Goal: Task Accomplishment & Management: Use online tool/utility

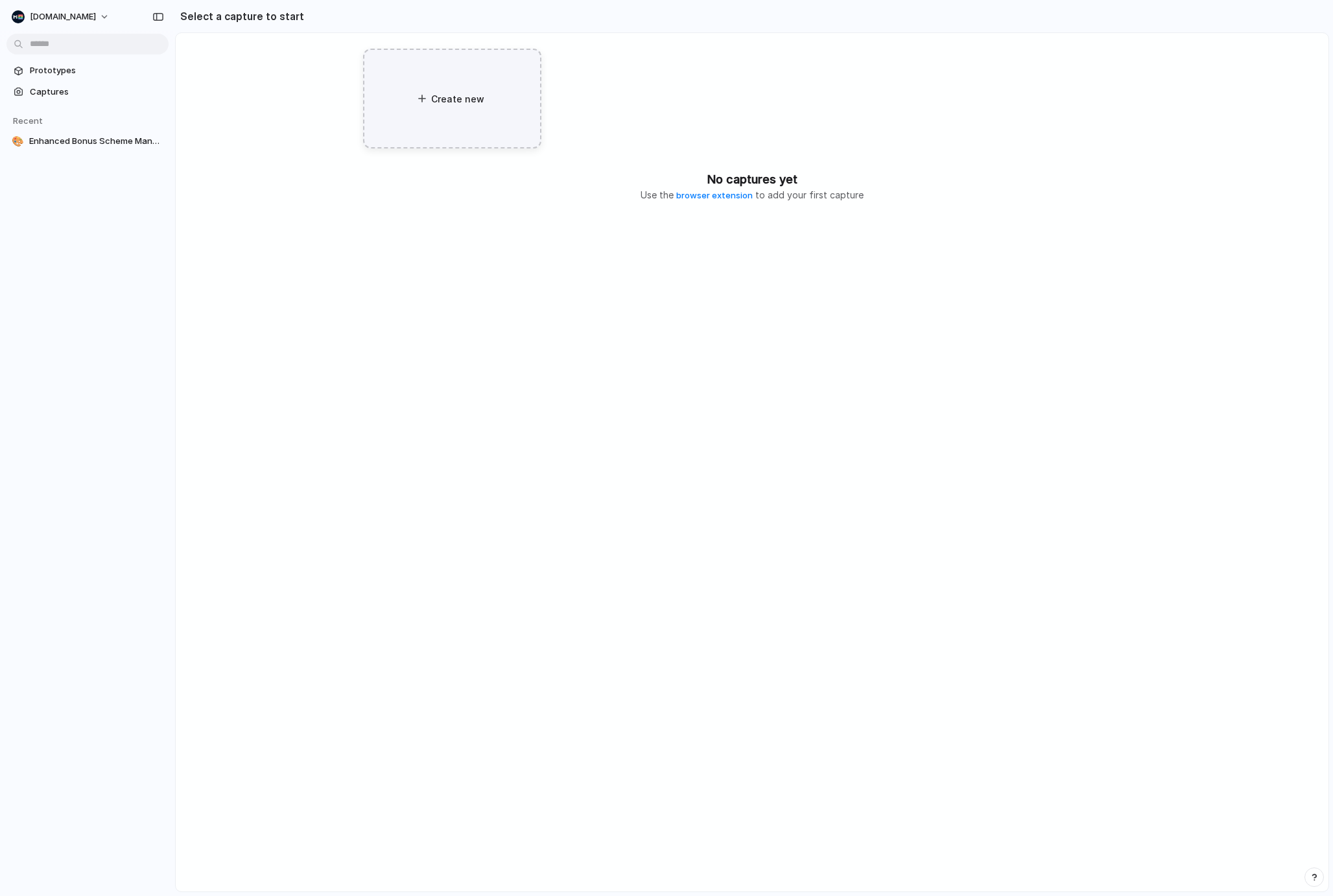
click at [443, 115] on div "Create new" at bounding box center [452, 99] width 179 height 100
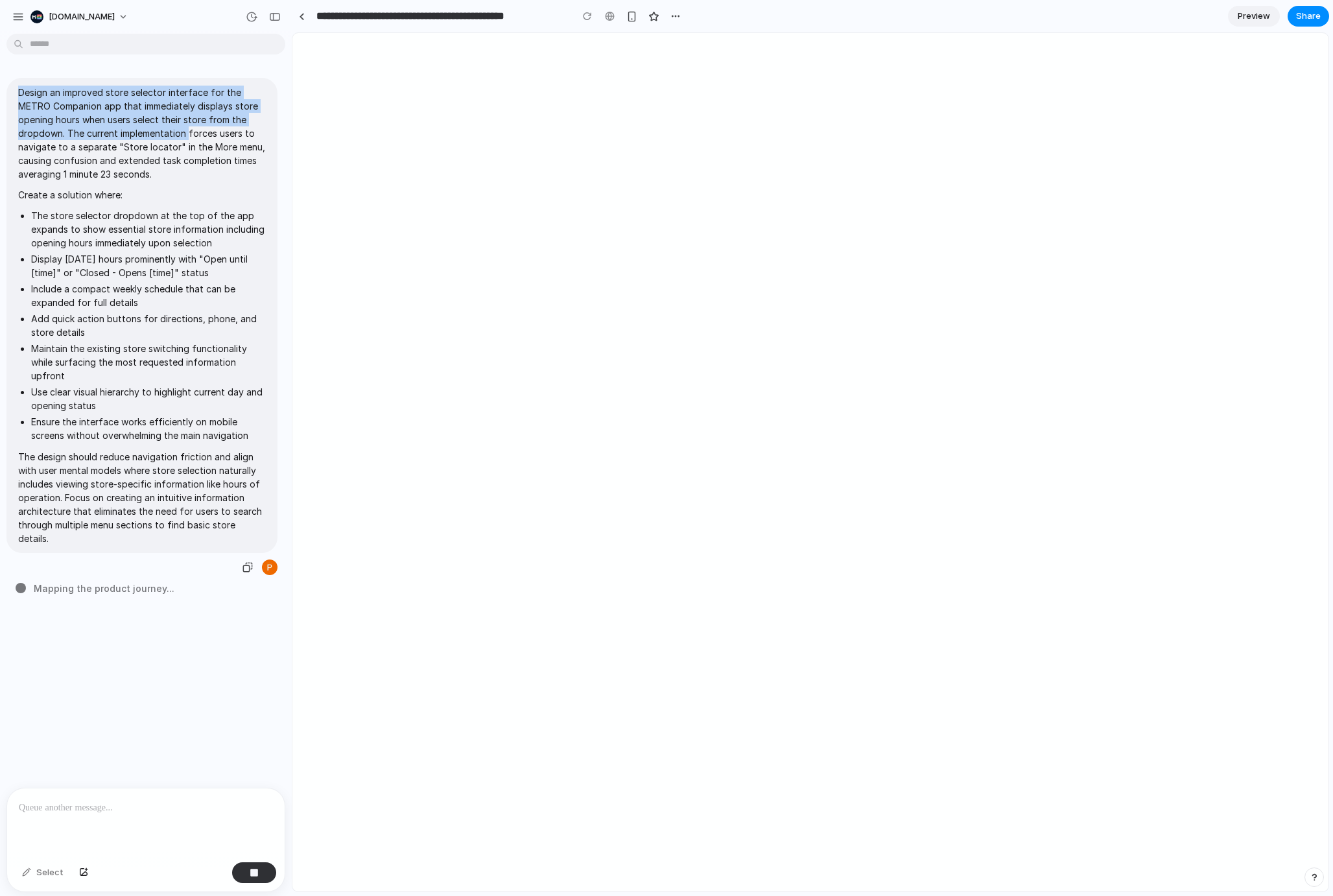
drag, startPoint x: 16, startPoint y: 94, endPoint x: 189, endPoint y: 138, distance: 178.5
click at [189, 138] on div "Design an improved store selector interface for the METRO Companion app that im…" at bounding box center [142, 315] width 271 height 475
click at [124, 185] on span "Design an improved store selector interface for the METRO Companion app that im…" at bounding box center [142, 315] width 248 height 460
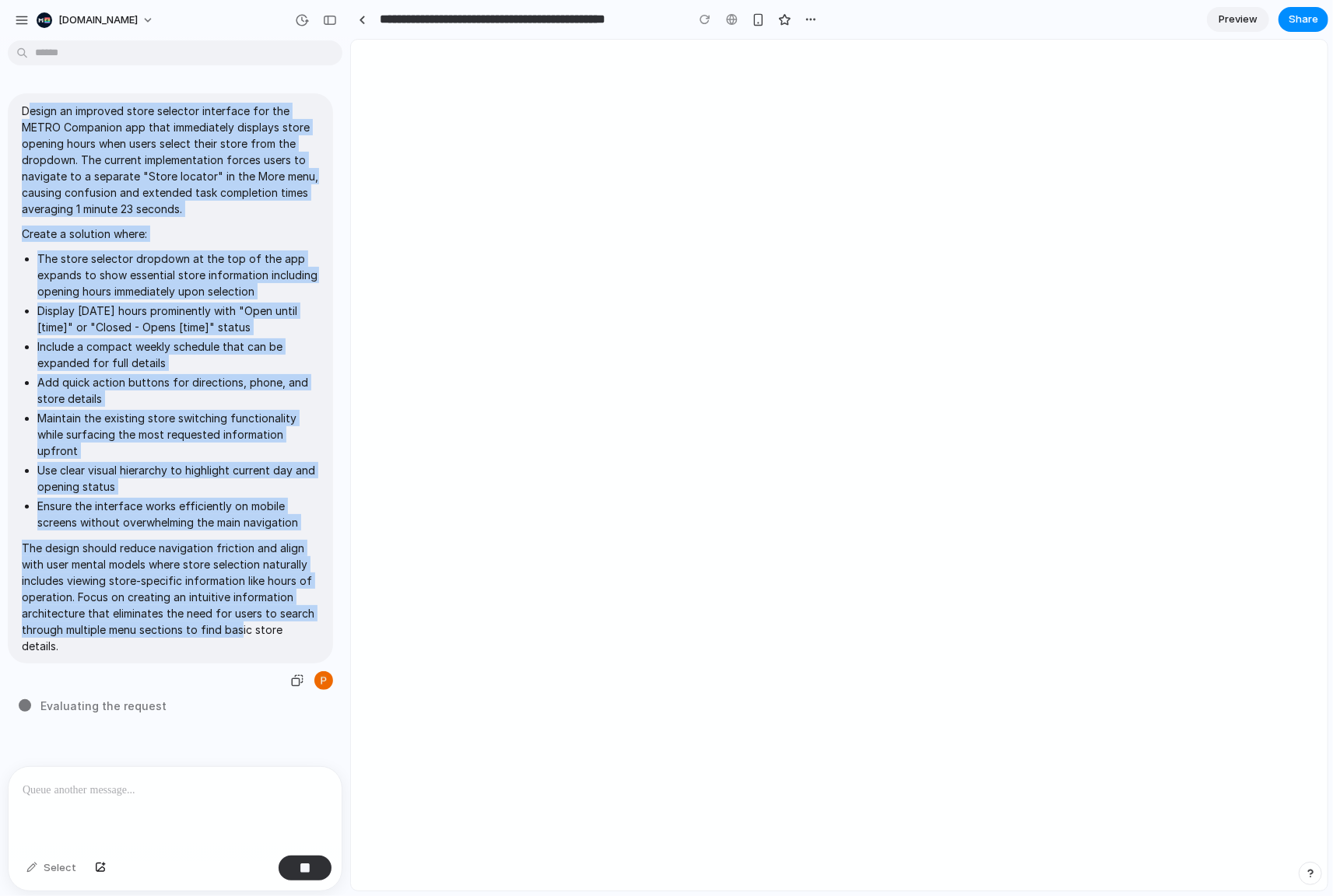
drag, startPoint x: 29, startPoint y: 113, endPoint x: 240, endPoint y: 636, distance: 564.0
click at [240, 636] on span "Design an improved store selector interface for the METRO Companion app that im…" at bounding box center [170, 378] width 297 height 552
click at [235, 633] on p "The design should reduce navigation friction and align with user mental models …" at bounding box center [170, 597] width 297 height 114
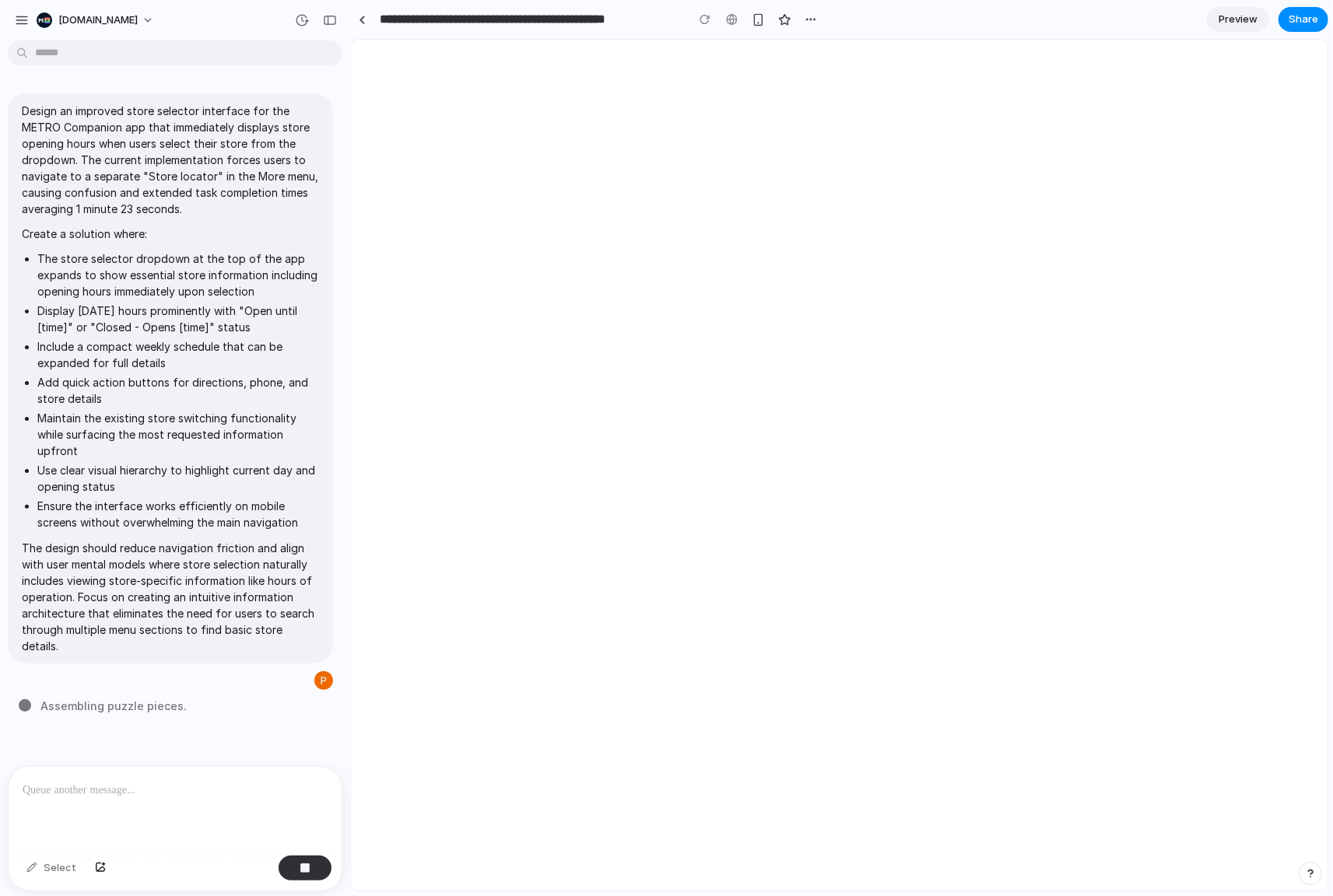
click at [677, 325] on div at bounding box center [839, 465] width 976 height 851
click at [55, 20] on div "[DOMAIN_NAME]" at bounding box center [86, 20] width 101 height 16
click at [28, 18] on div "Settings Invite members Change theme Sign out" at bounding box center [666, 448] width 1333 height 896
click at [24, 20] on div "button" at bounding box center [22, 20] width 14 height 14
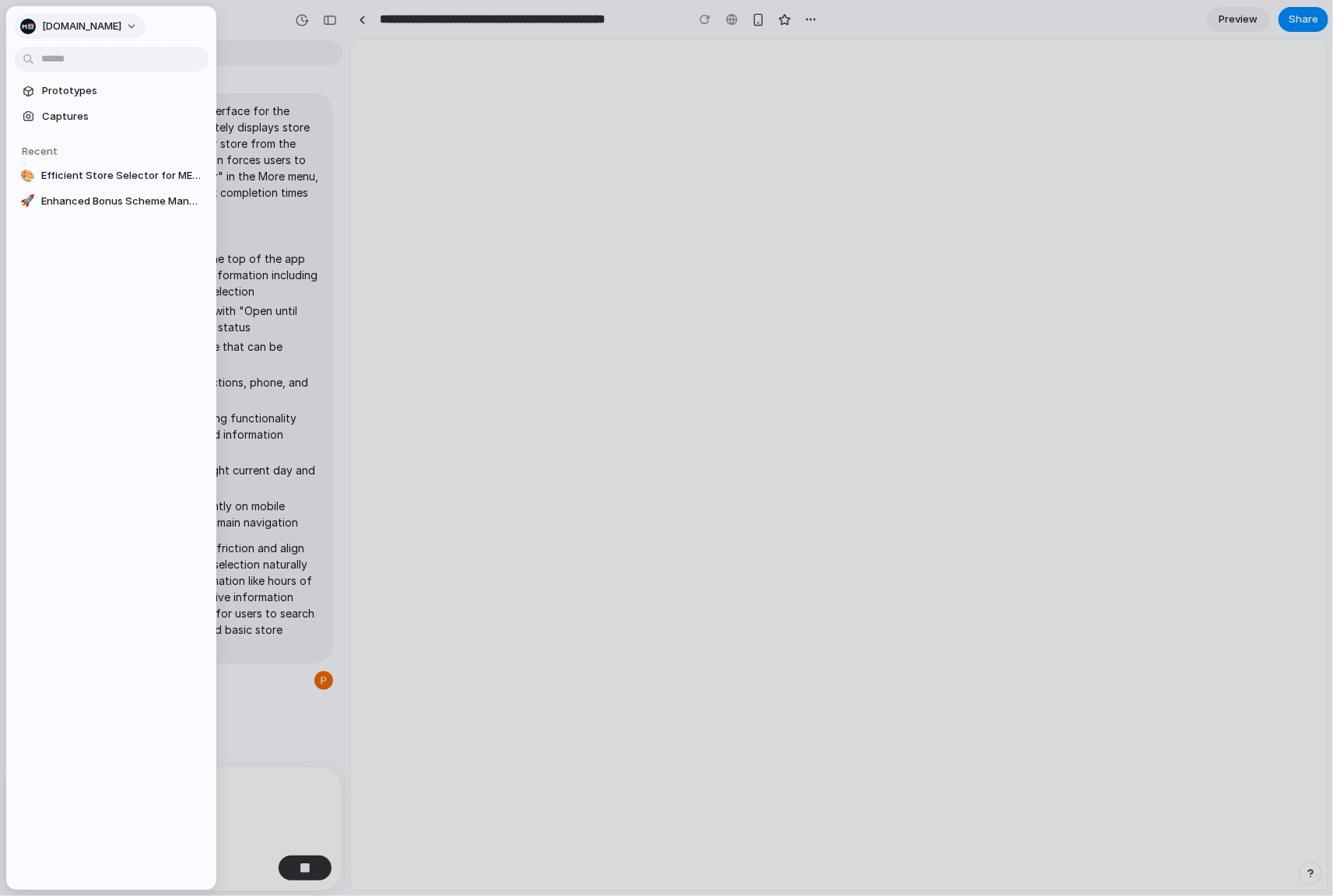
click at [67, 27] on span "[DOMAIN_NAME]" at bounding box center [82, 27] width 79 height 16
click at [100, 55] on li "Settings" at bounding box center [81, 60] width 129 height 25
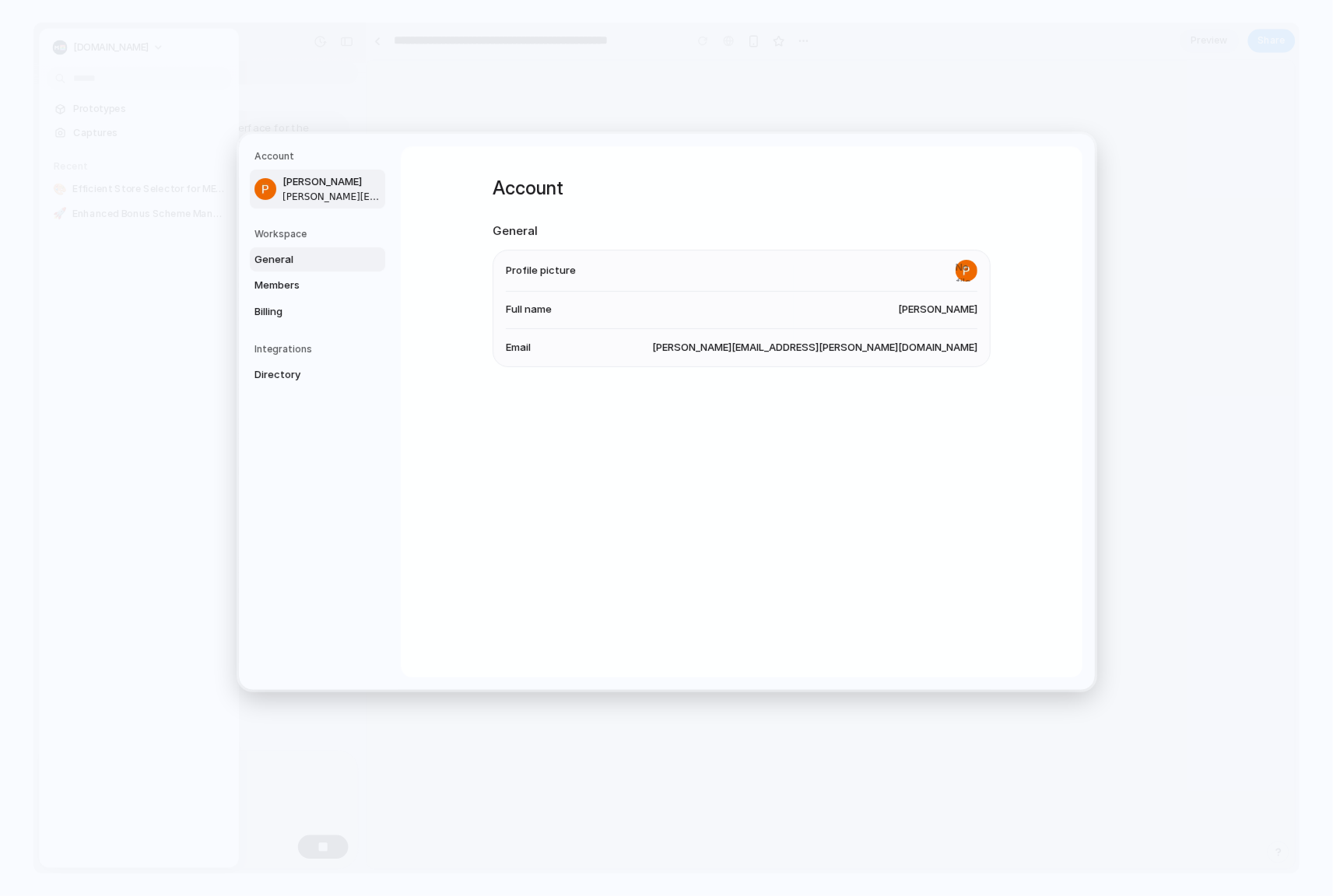
click at [300, 258] on span "General" at bounding box center [303, 260] width 99 height 16
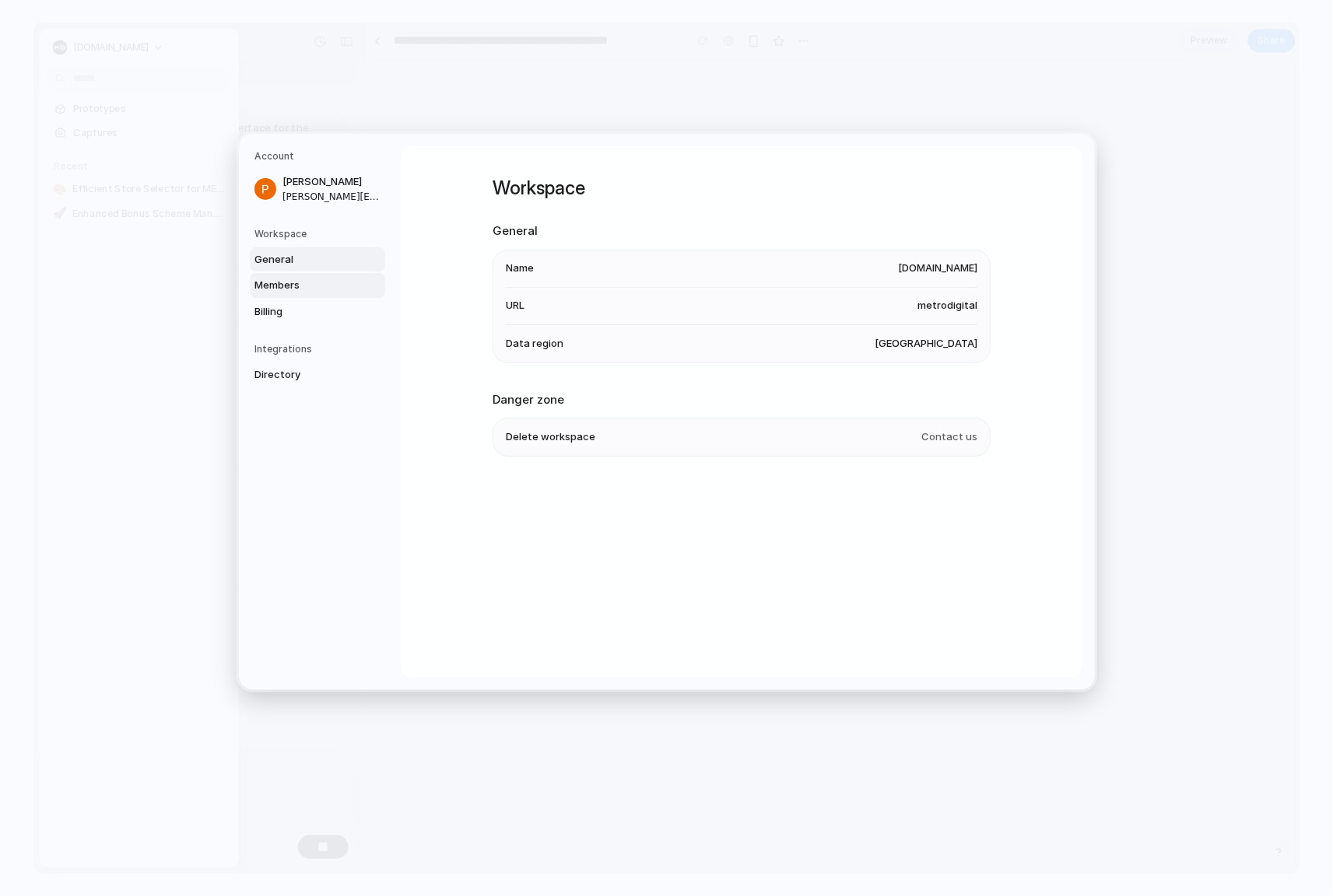
click at [296, 285] on span "Members" at bounding box center [303, 286] width 99 height 16
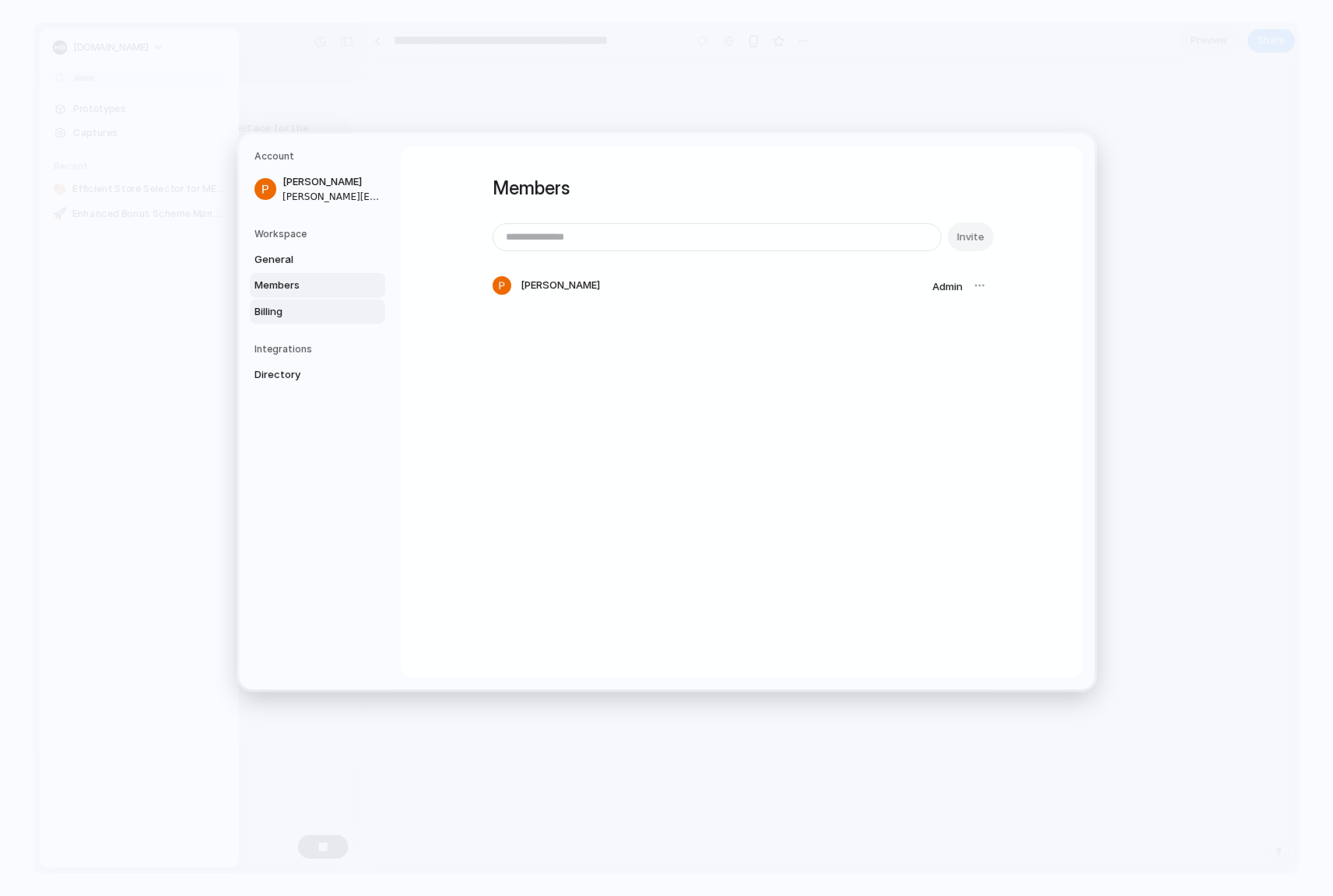
click at [283, 316] on span "Billing" at bounding box center [303, 312] width 99 height 16
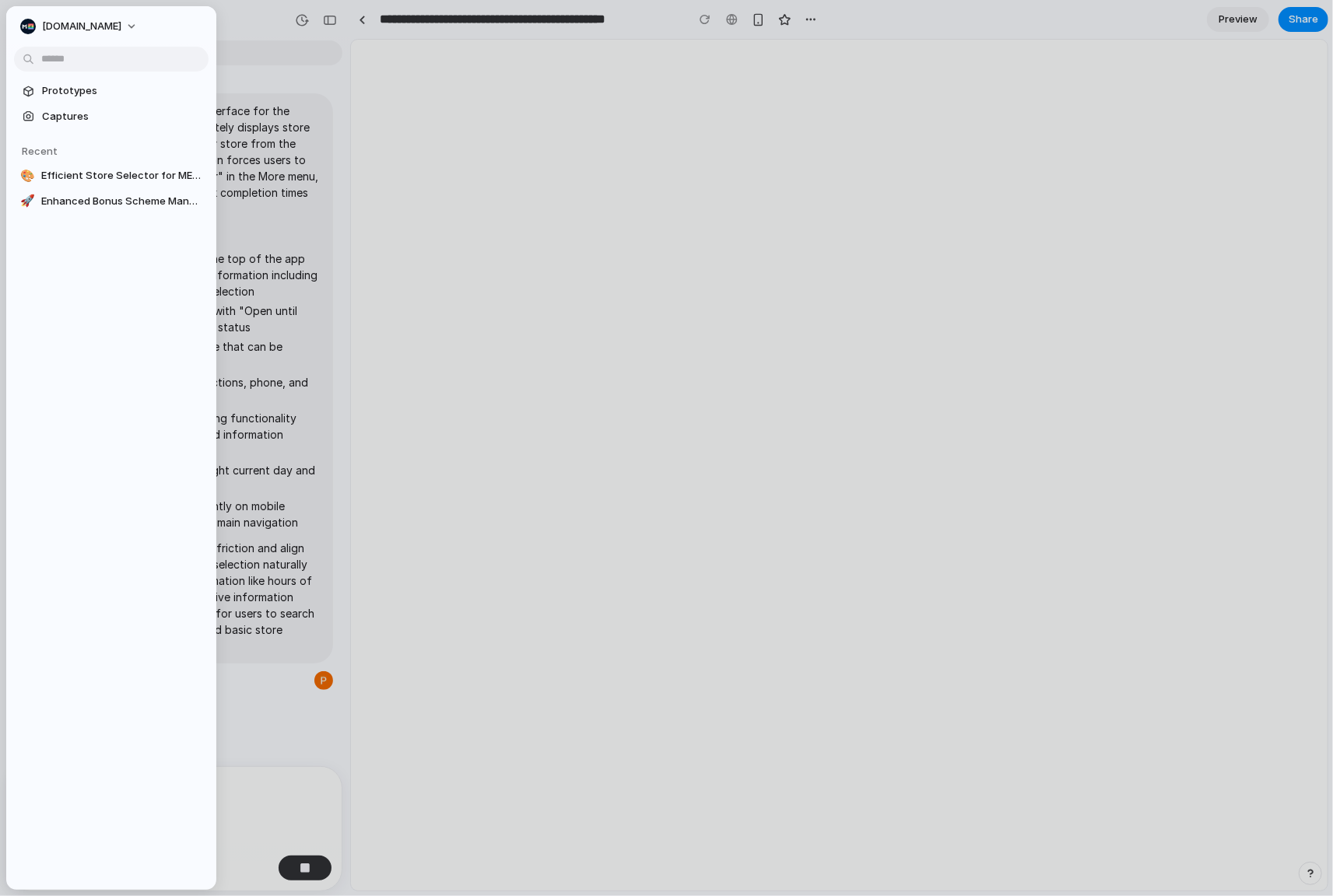
click at [638, 296] on div at bounding box center [839, 465] width 976 height 851
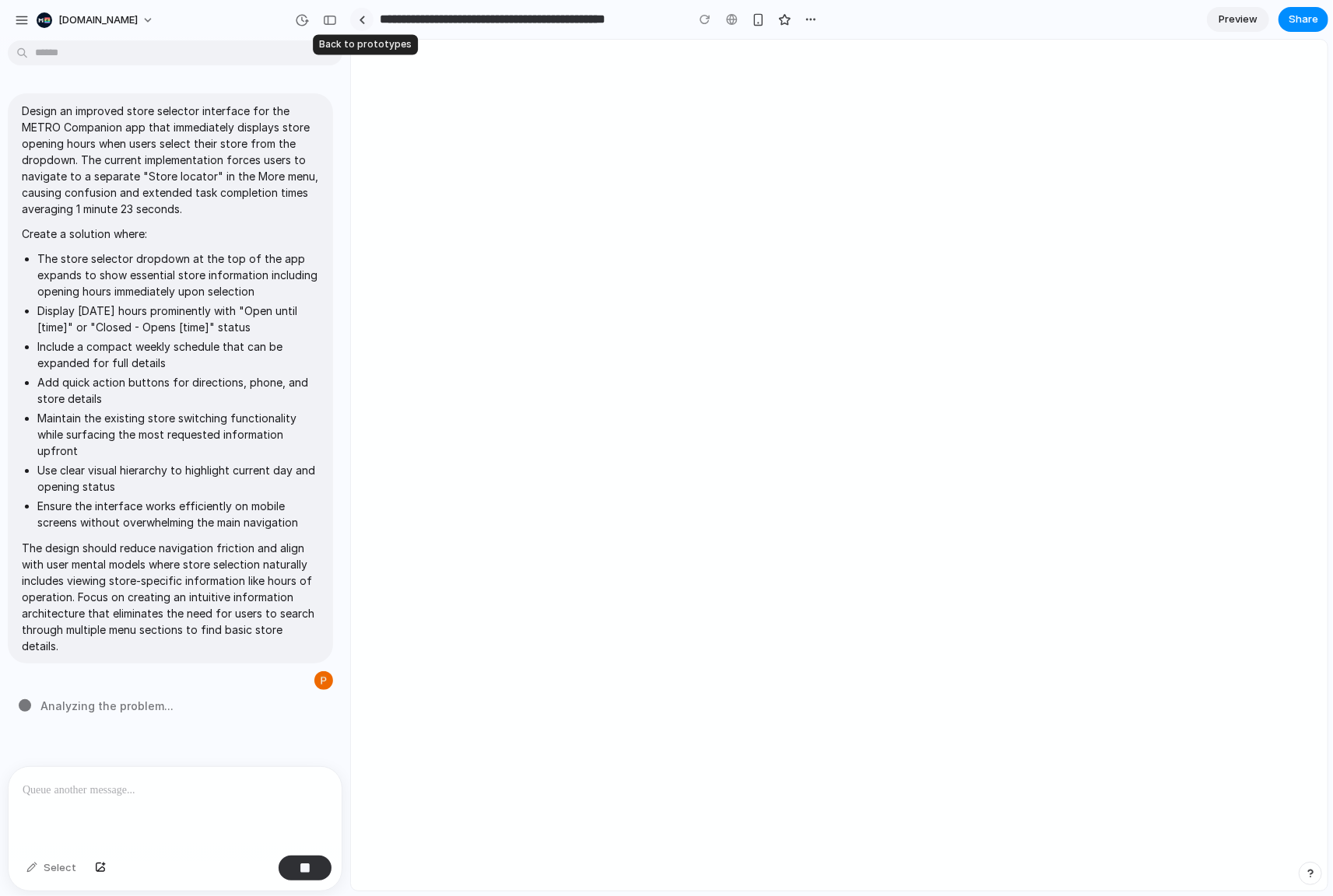
click at [366, 22] on link at bounding box center [361, 19] width 23 height 23
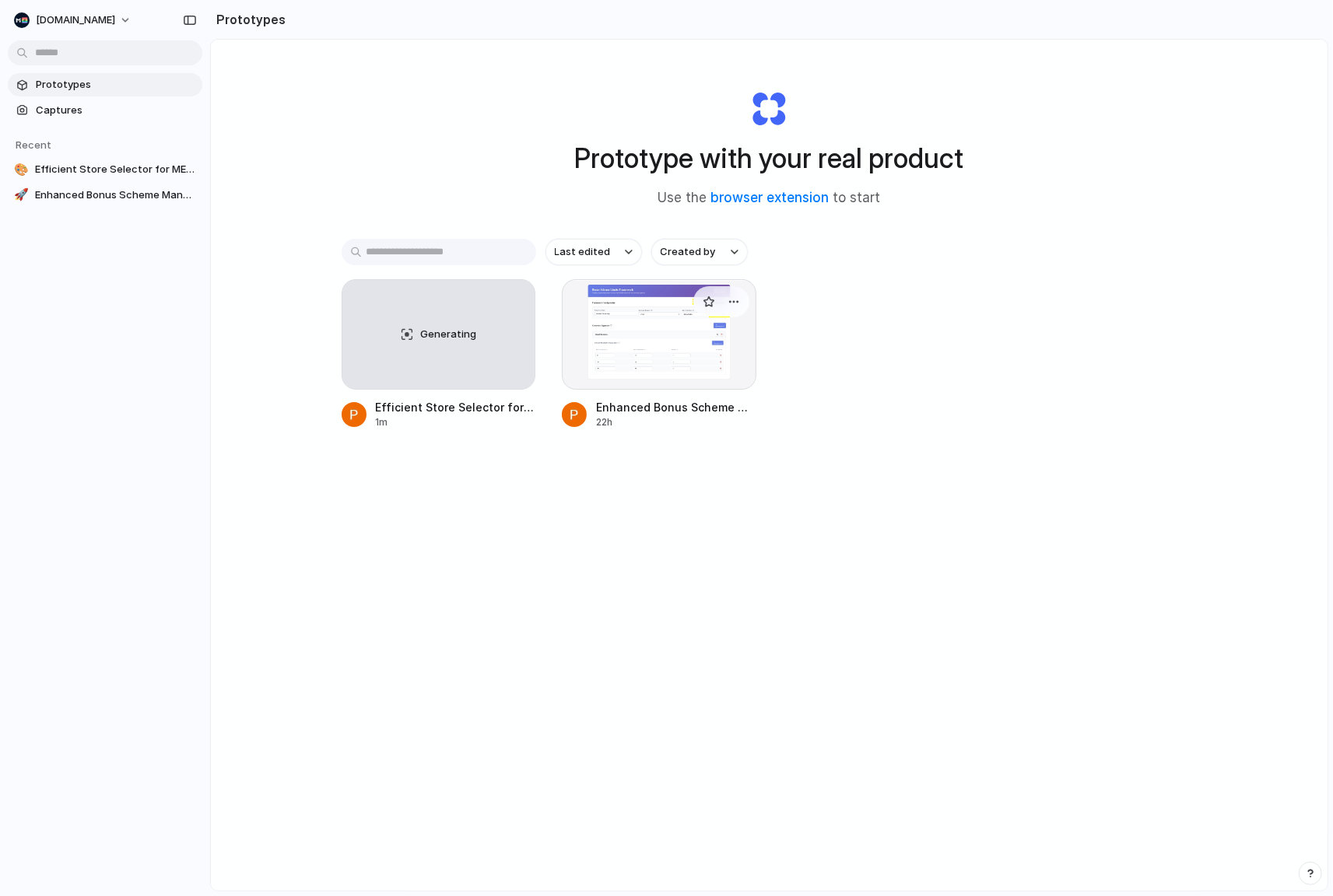
click at [665, 350] on div at bounding box center [658, 334] width 194 height 111
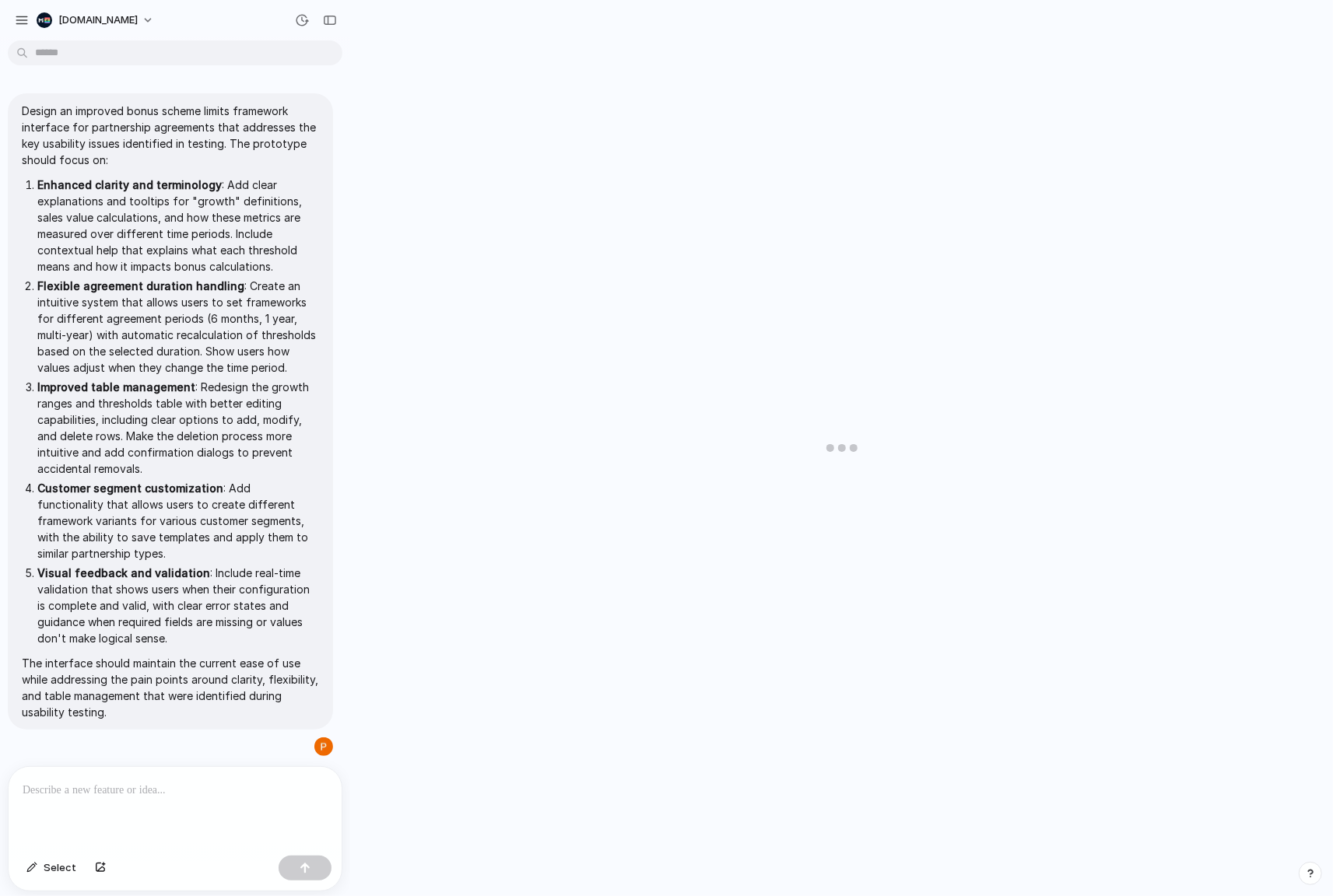
scroll to position [266, 0]
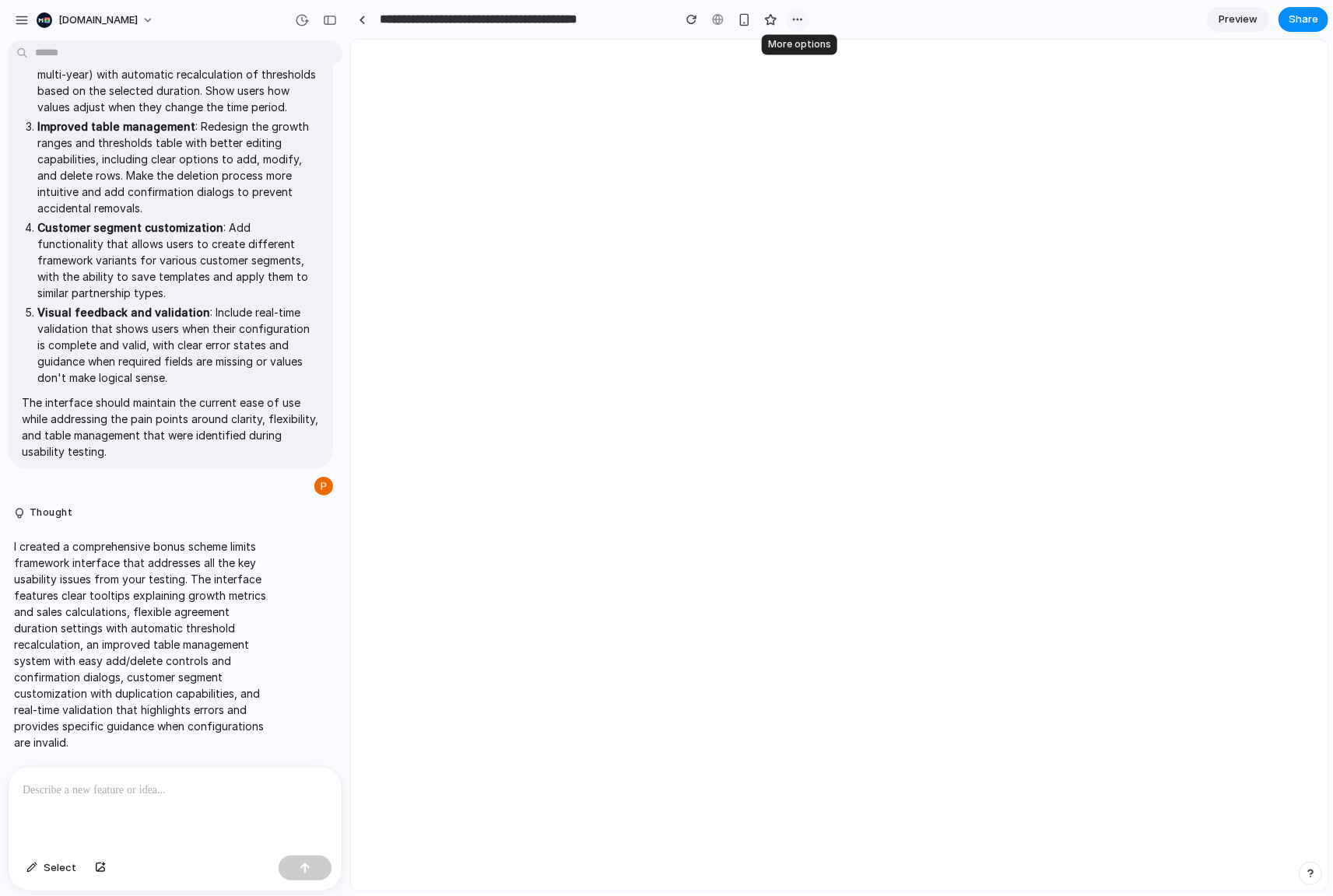
click at [799, 21] on div "button" at bounding box center [797, 19] width 12 height 12
click at [1007, 20] on div "Duplicate Delete" at bounding box center [666, 448] width 1333 height 896
click at [359, 27] on link at bounding box center [361, 19] width 23 height 23
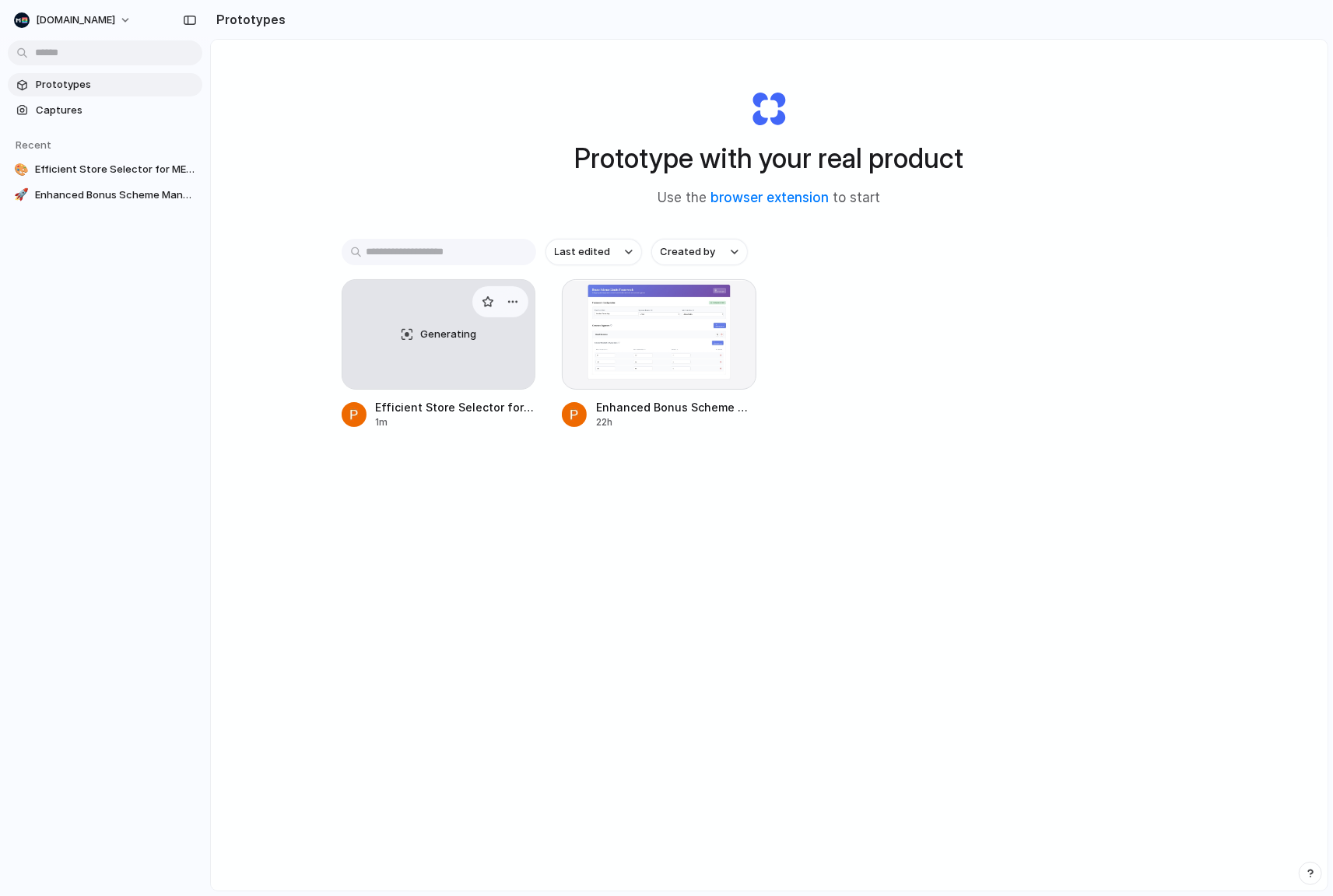
click at [460, 416] on div "1m" at bounding box center [456, 423] width 161 height 14
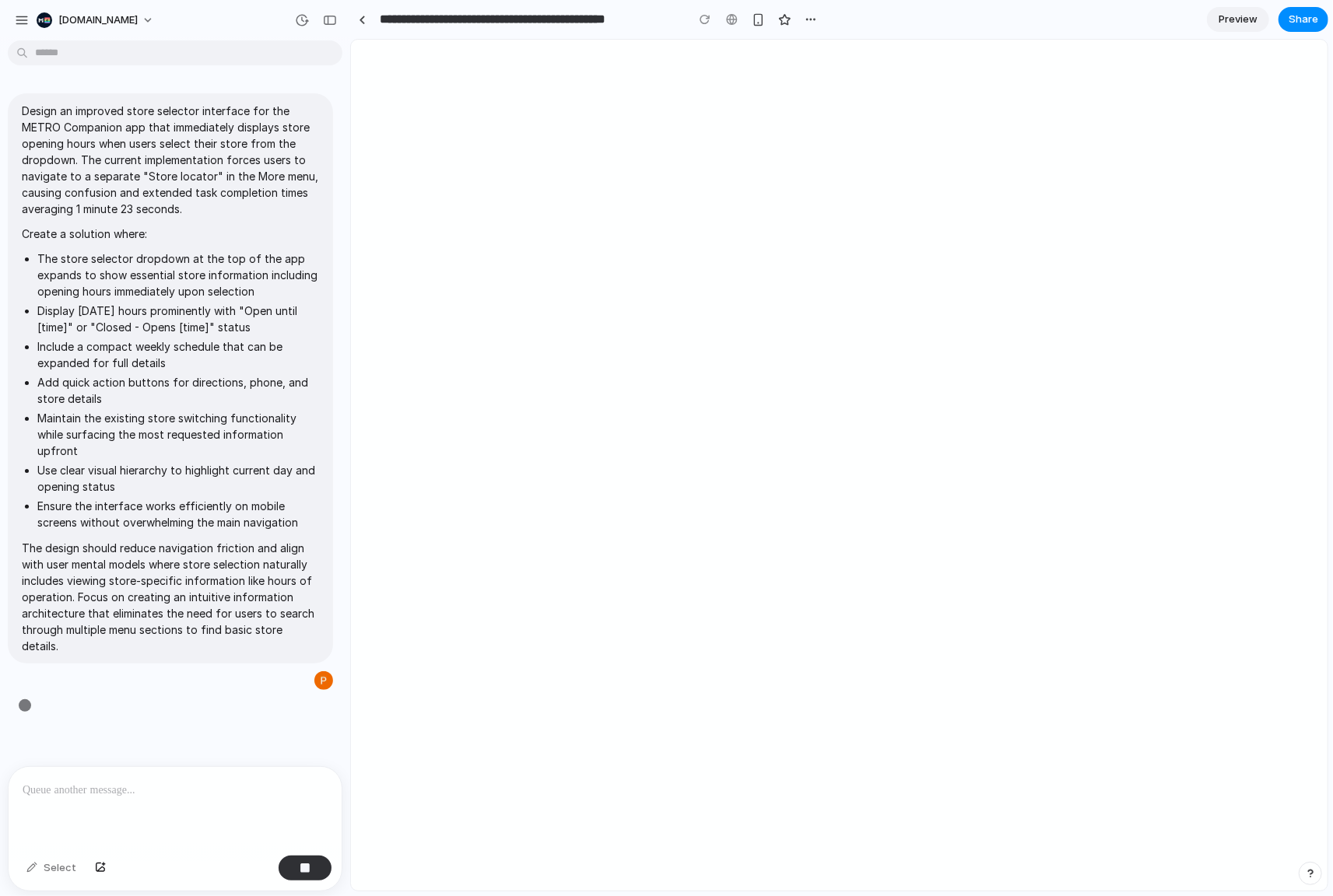
scroll to position [3, 0]
click at [26, 19] on div "button" at bounding box center [22, 20] width 14 height 14
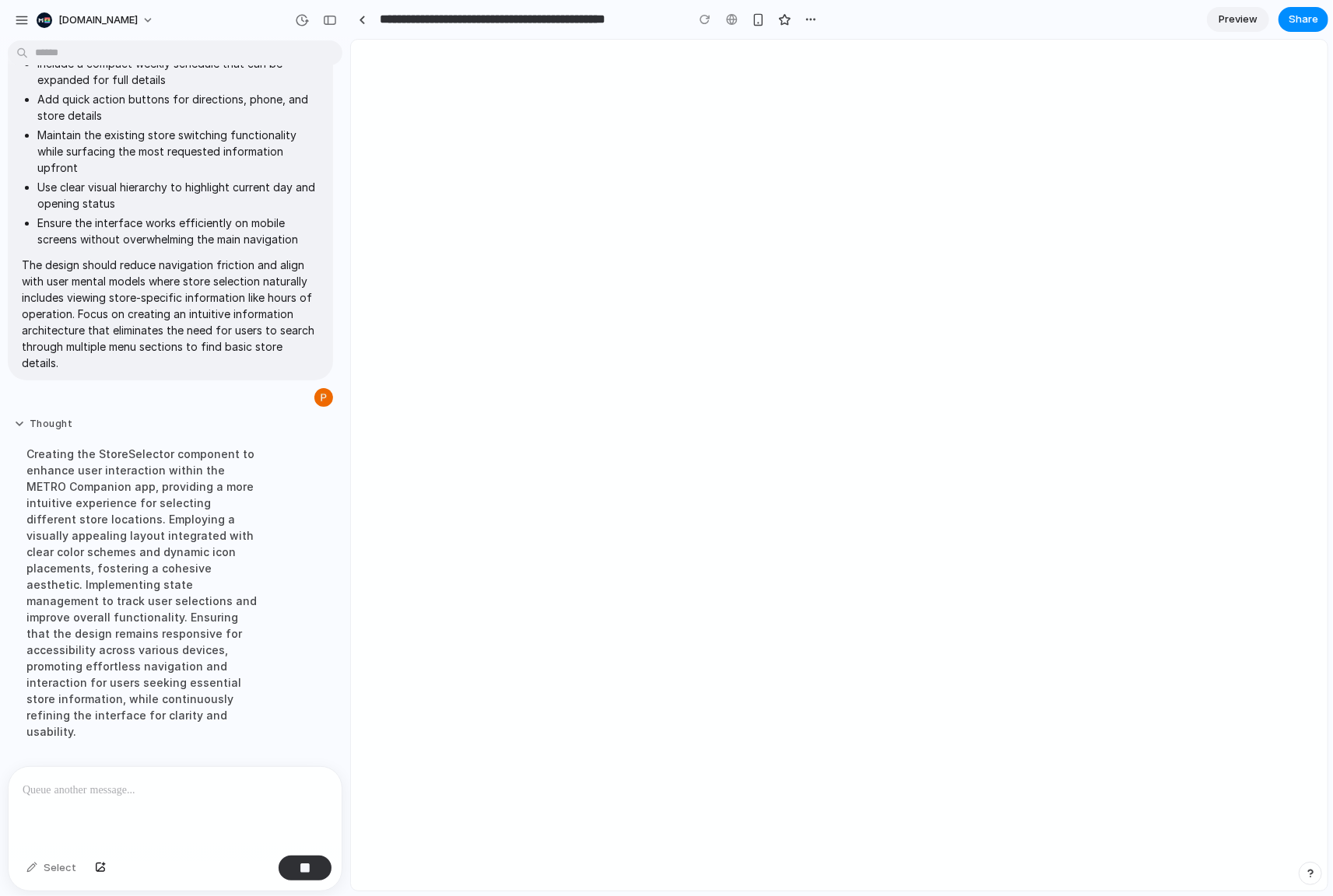
scroll to position [289, 0]
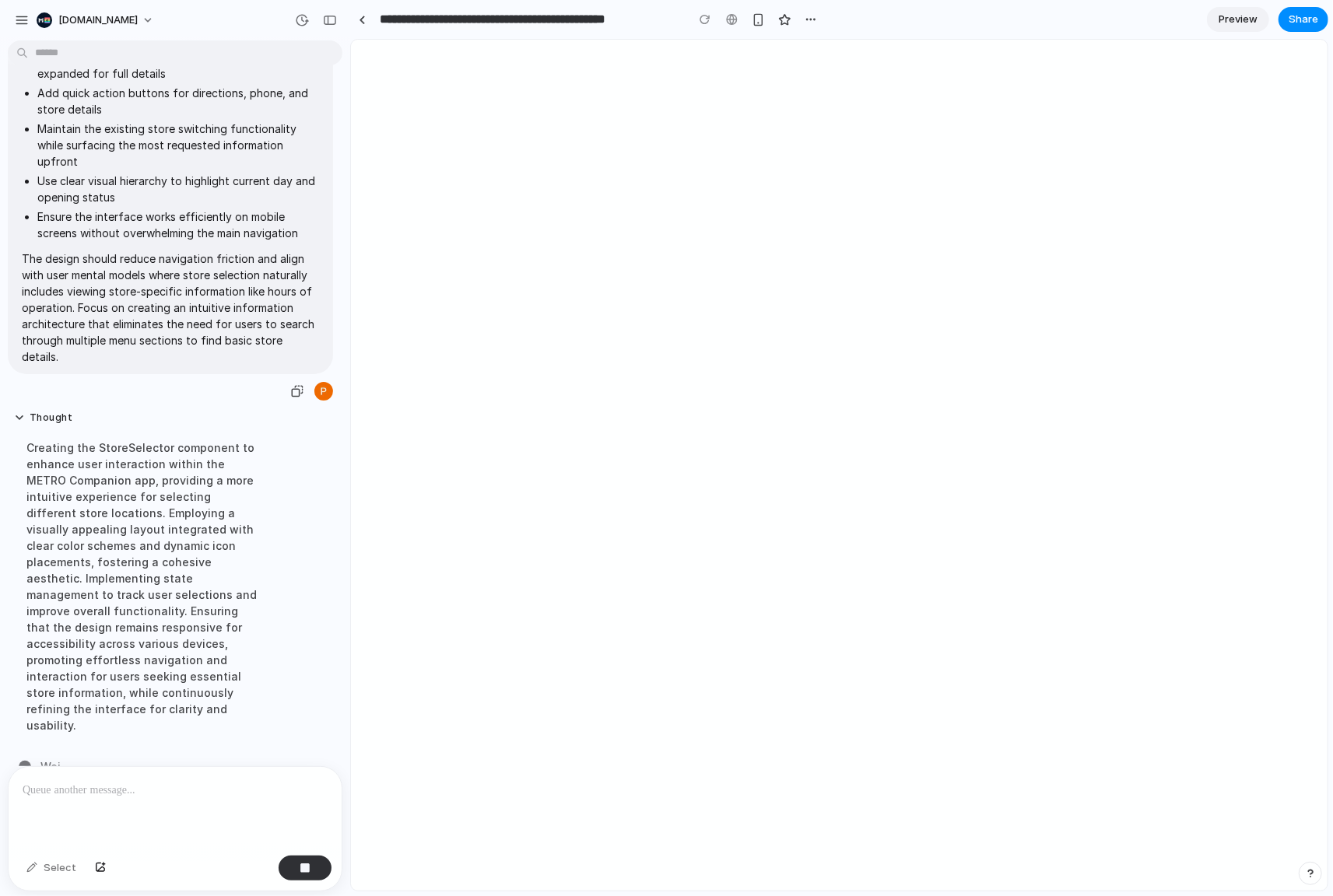
click at [168, 297] on p "The design should reduce navigation friction and align with user mental models …" at bounding box center [170, 308] width 297 height 114
drag, startPoint x: 135, startPoint y: 238, endPoint x: 182, endPoint y: 285, distance: 66.5
click at [169, 278] on span "Design an improved store selector interface for the METRO Companion app that im…" at bounding box center [170, 89] width 297 height 552
drag, startPoint x: 240, startPoint y: 302, endPoint x: 115, endPoint y: 325, distance: 127.1
click at [239, 302] on p "The design should reduce navigation friction and align with user mental models …" at bounding box center [170, 308] width 297 height 114
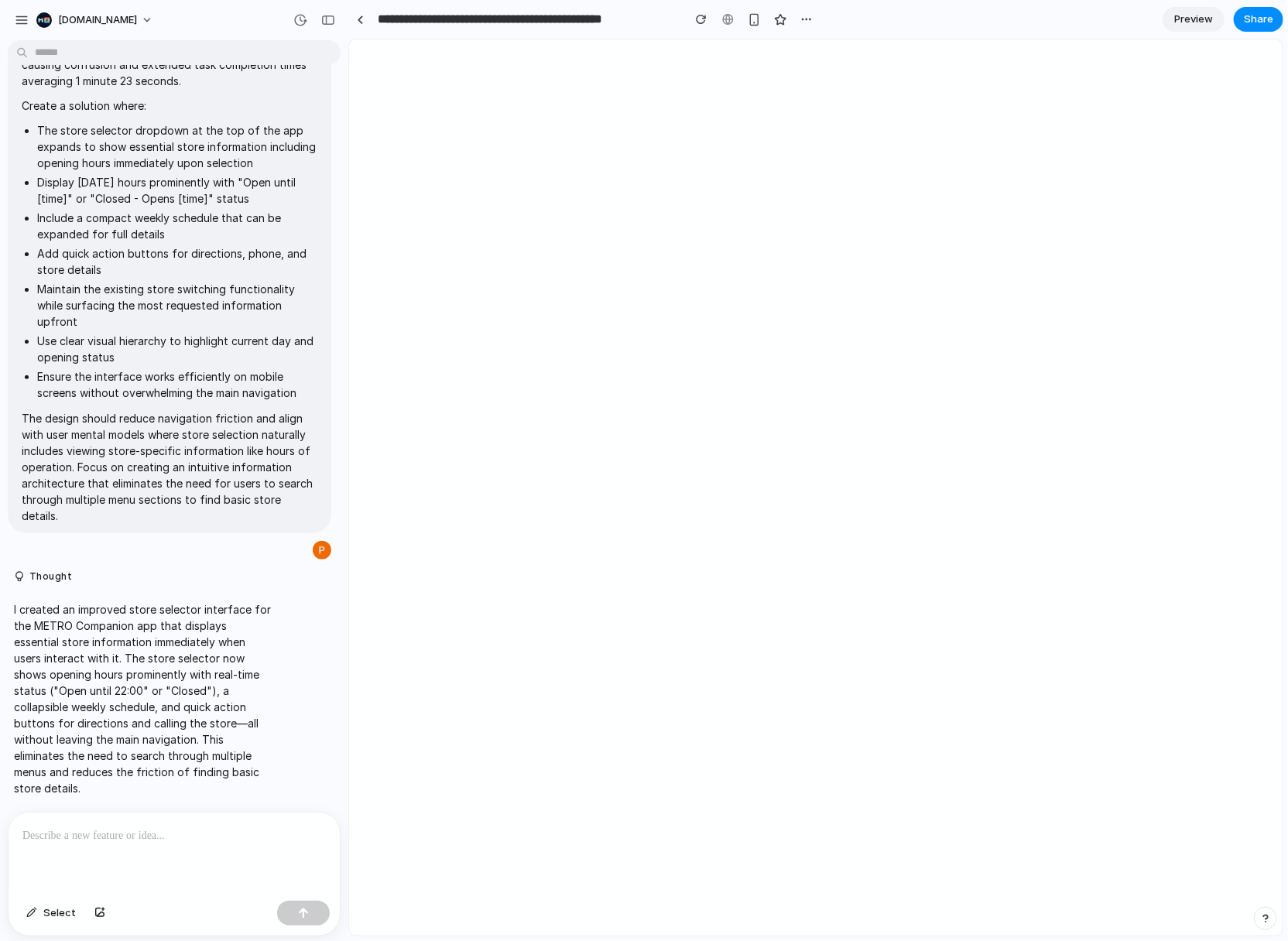
scroll to position [0, 0]
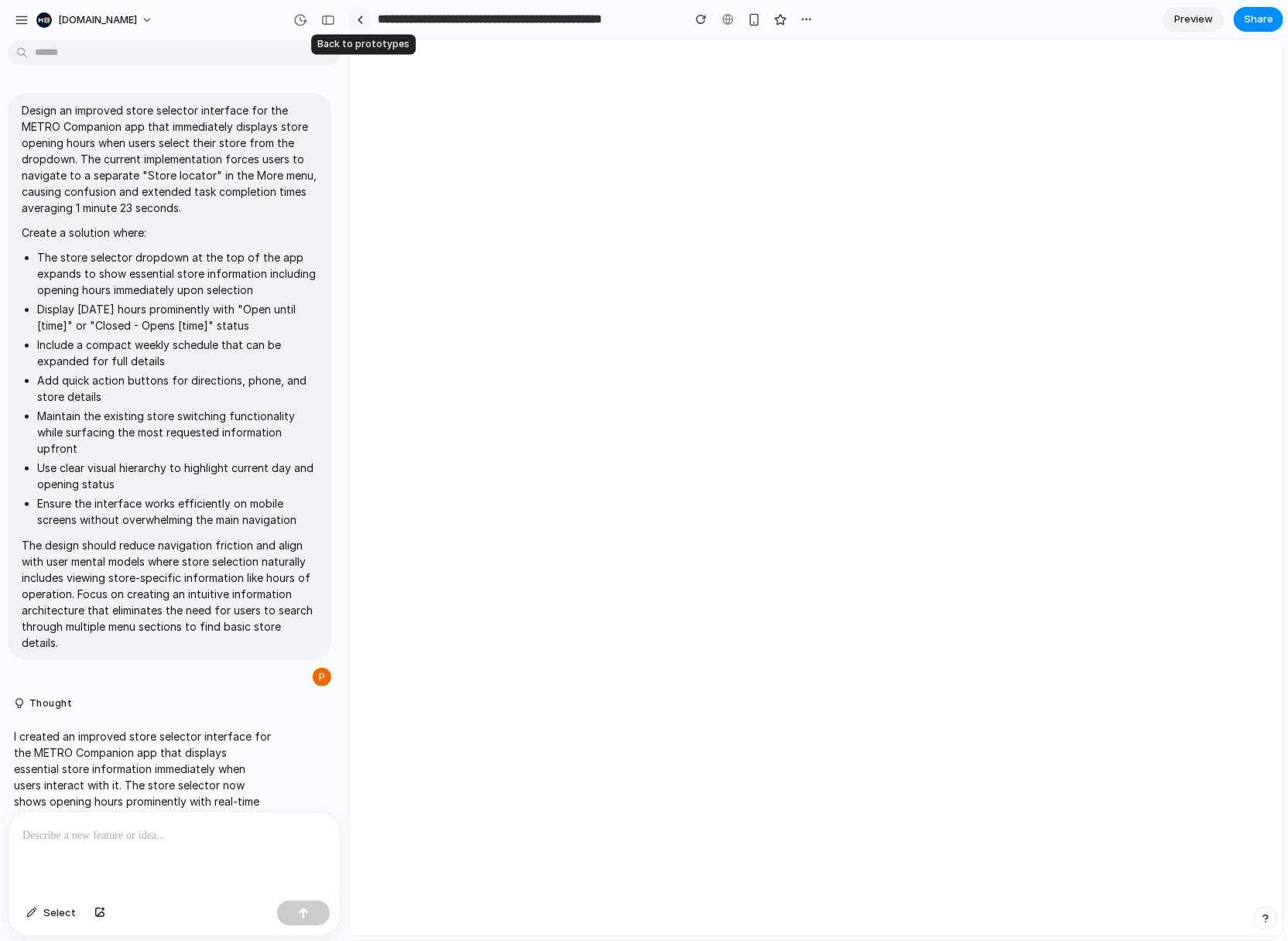
click at [357, 18] on div at bounding box center [360, 20] width 7 height 9
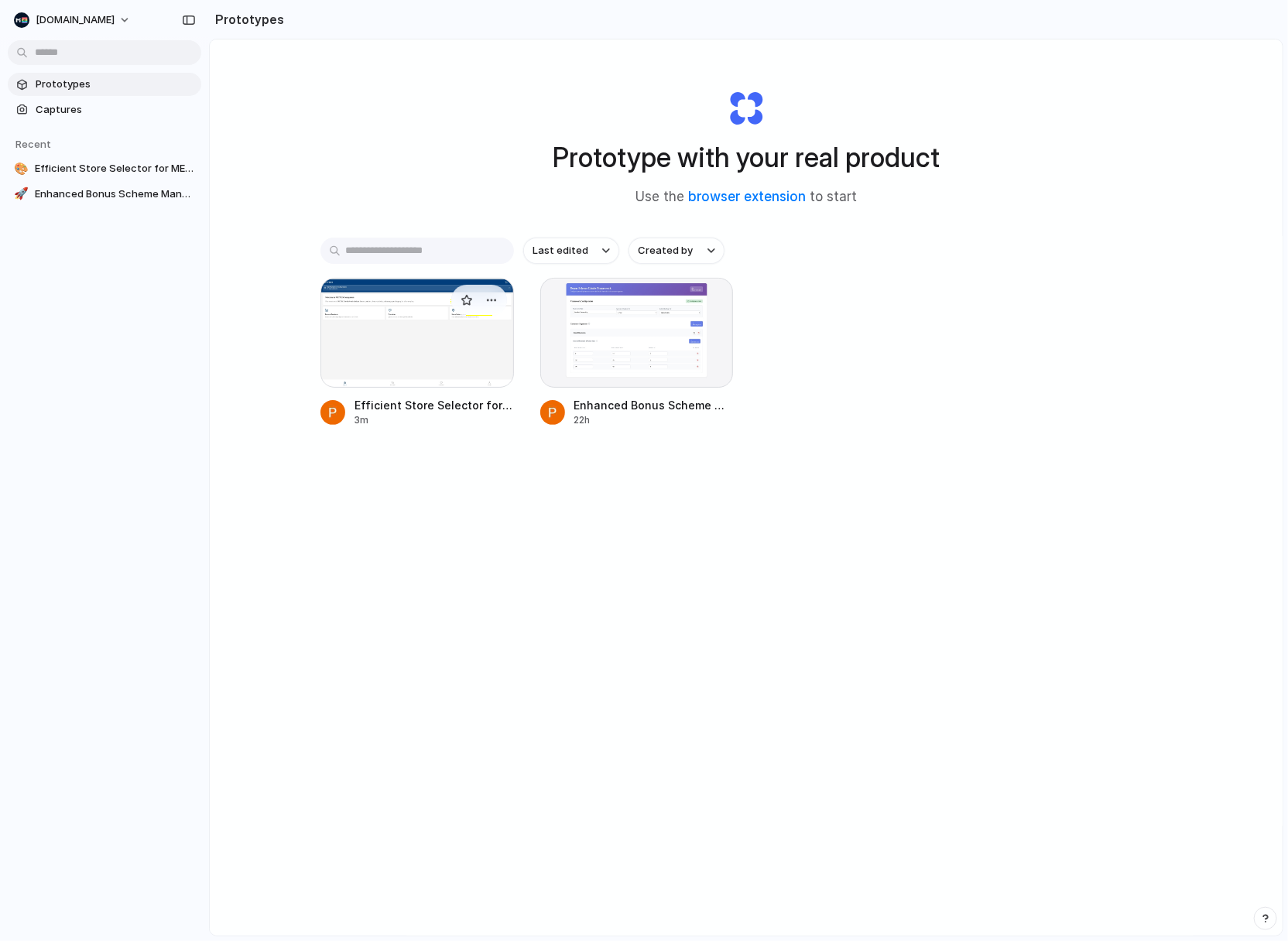
click at [394, 347] on div at bounding box center [417, 333] width 193 height 110
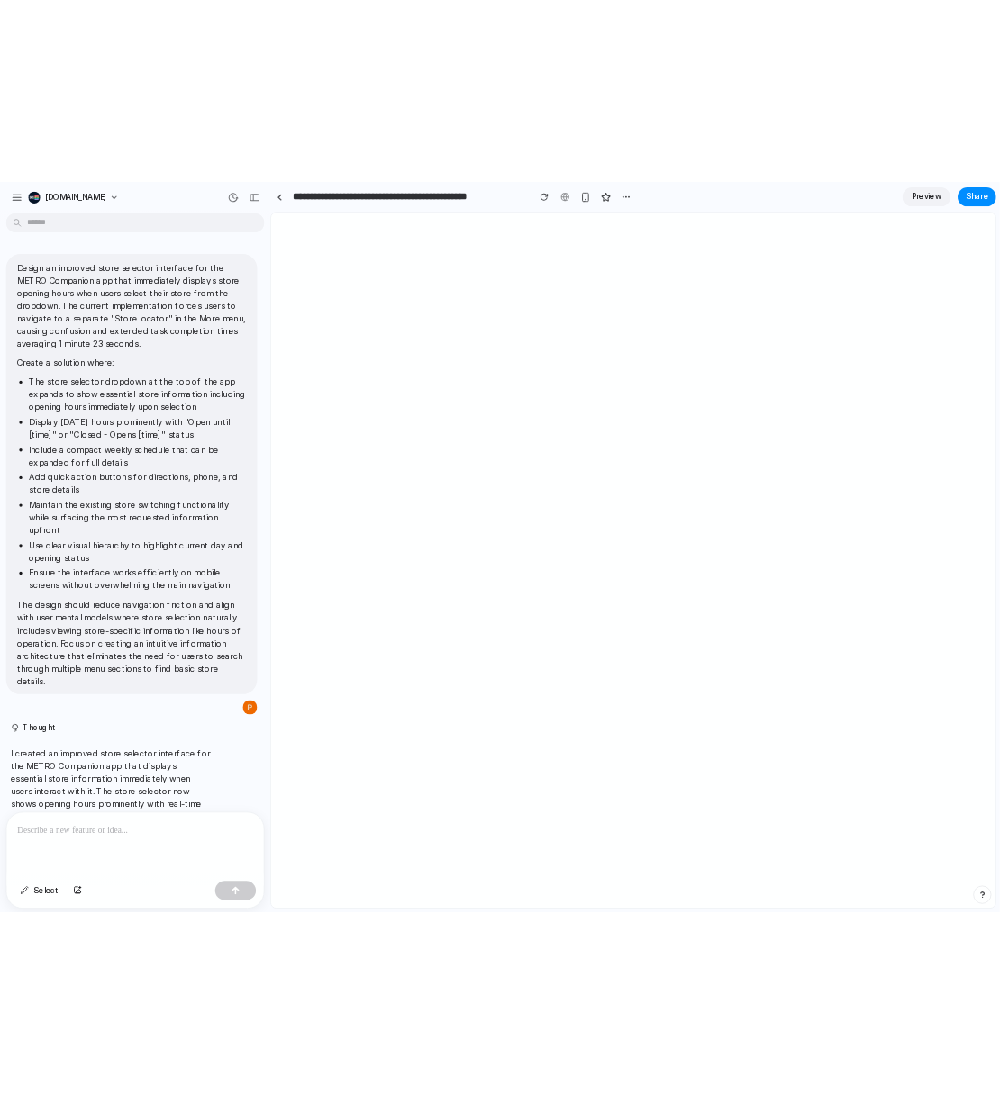
scroll to position [154, 0]
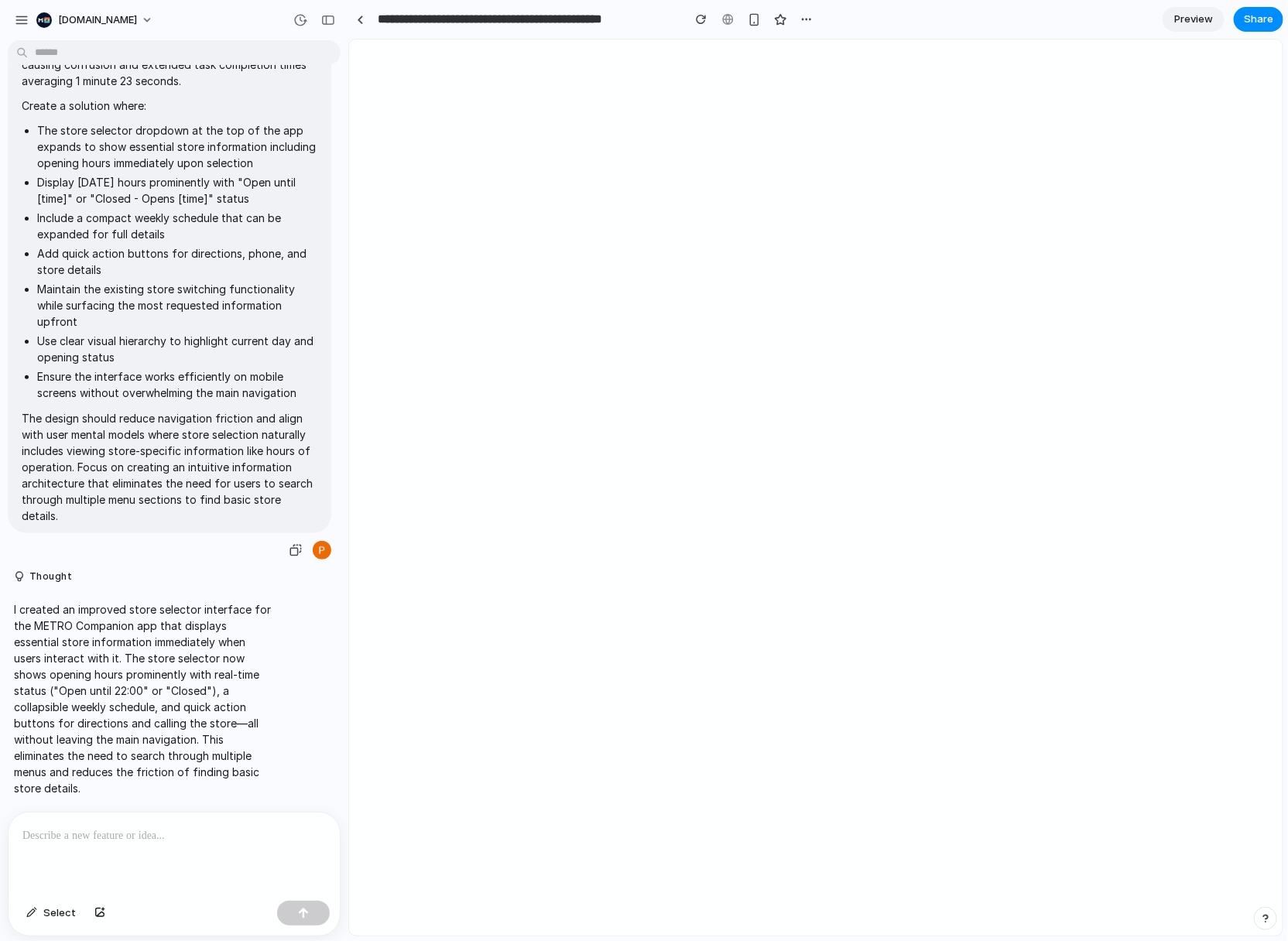
click at [74, 333] on li "Use clear visual hierarchy to highlight current day and opening status" at bounding box center [177, 349] width 280 height 33
click at [217, 385] on li "Ensure the interface works efficiently on mobile screens without overwhelming t…" at bounding box center [177, 385] width 280 height 33
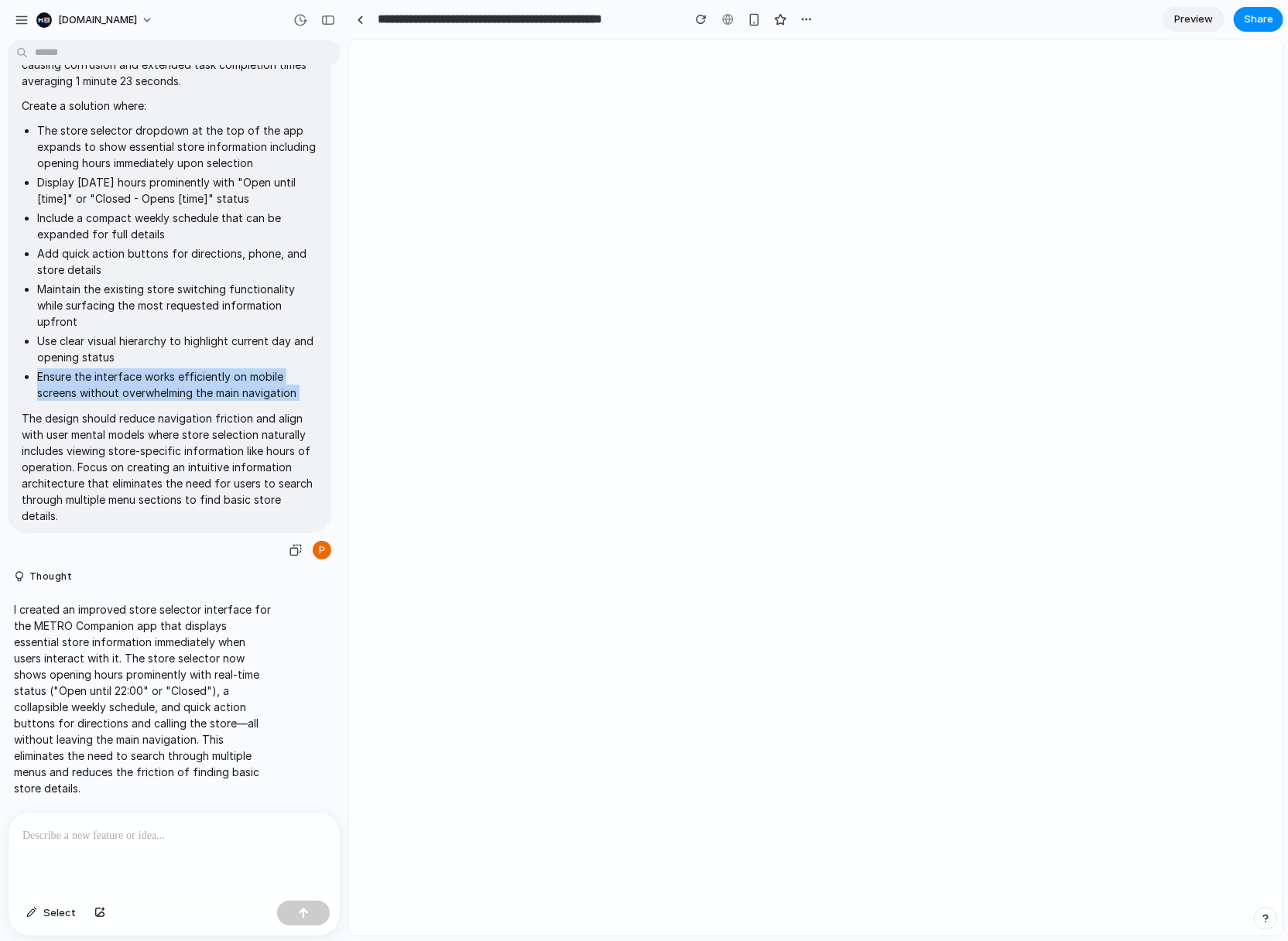
click at [217, 385] on li "Ensure the interface works efficiently on mobile screens without overwhelming t…" at bounding box center [177, 385] width 280 height 33
click at [1198, 24] on span "Preview" at bounding box center [1193, 20] width 39 height 15
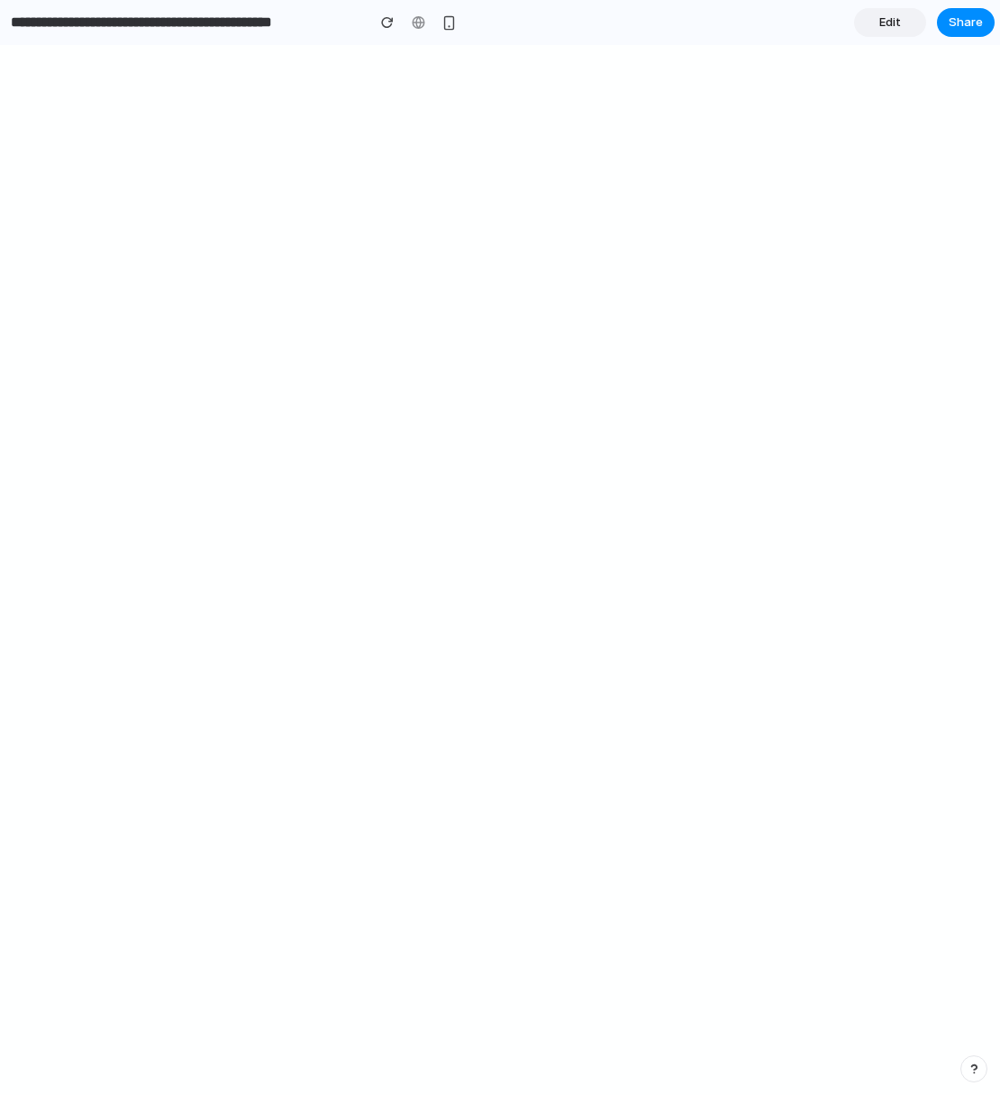
click at [899, 21] on span "Edit" at bounding box center [890, 23] width 22 height 18
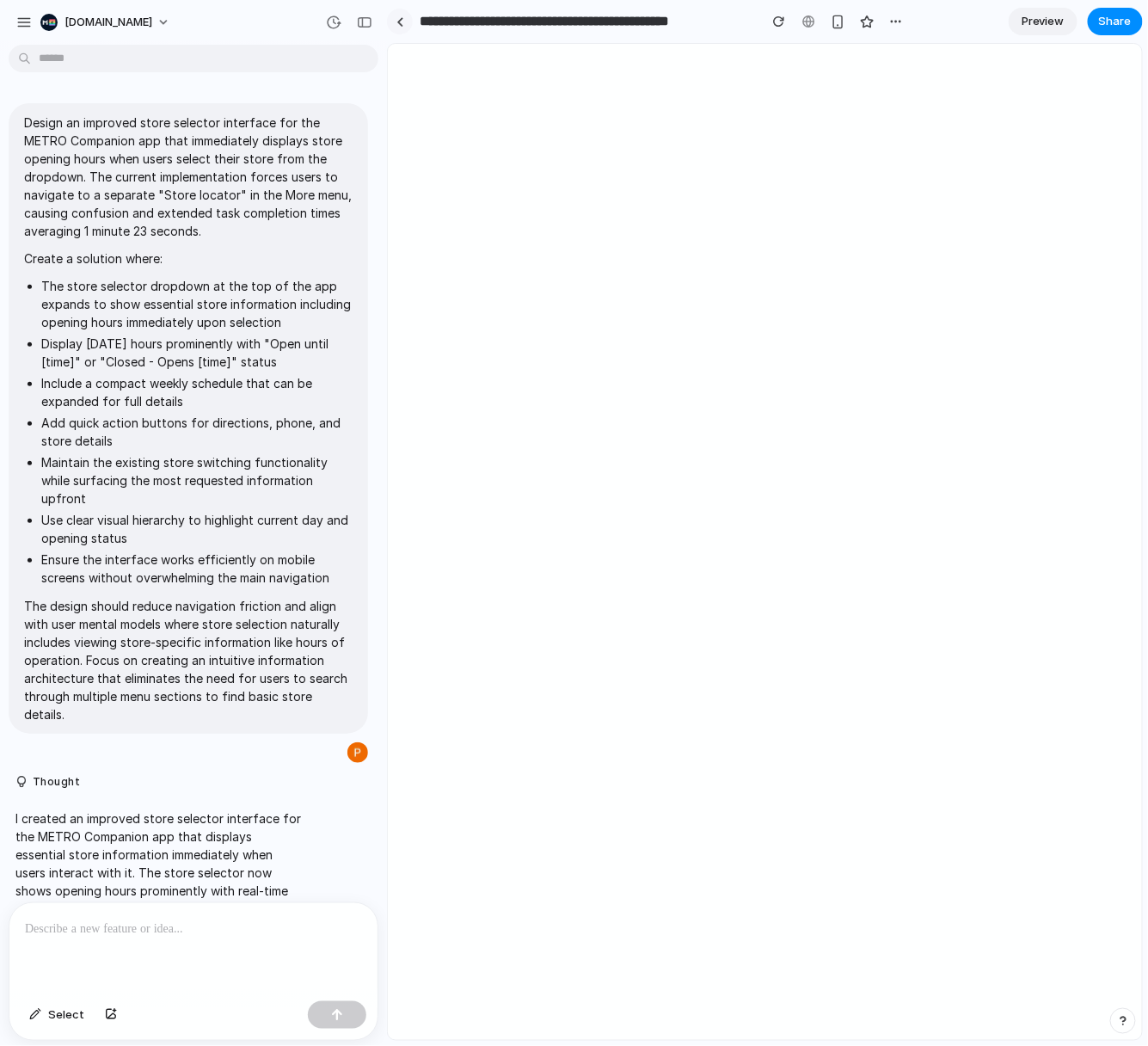
click at [391, 25] on link at bounding box center [399, 21] width 26 height 26
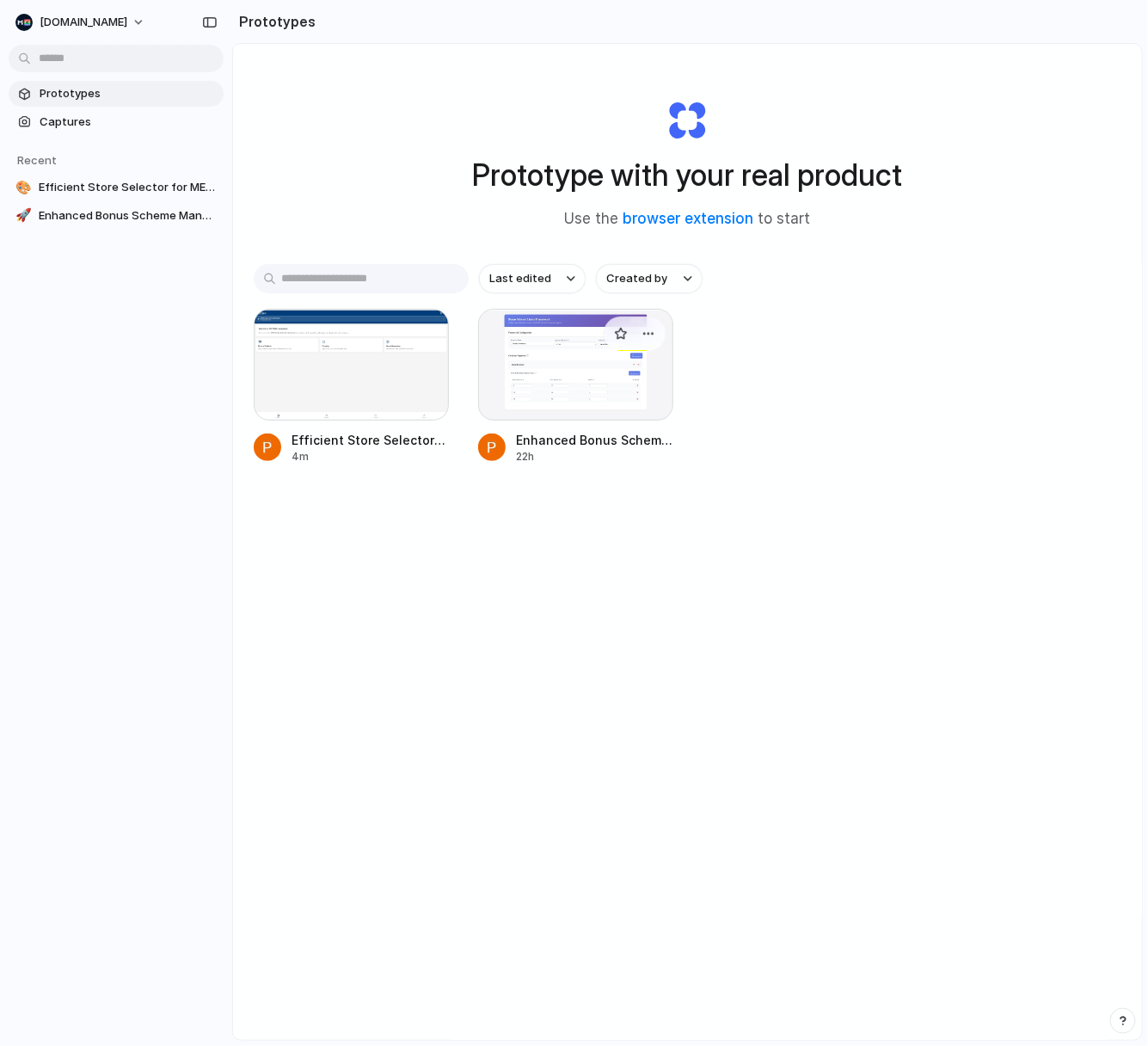
click at [619, 396] on div at bounding box center [576, 364] width 195 height 112
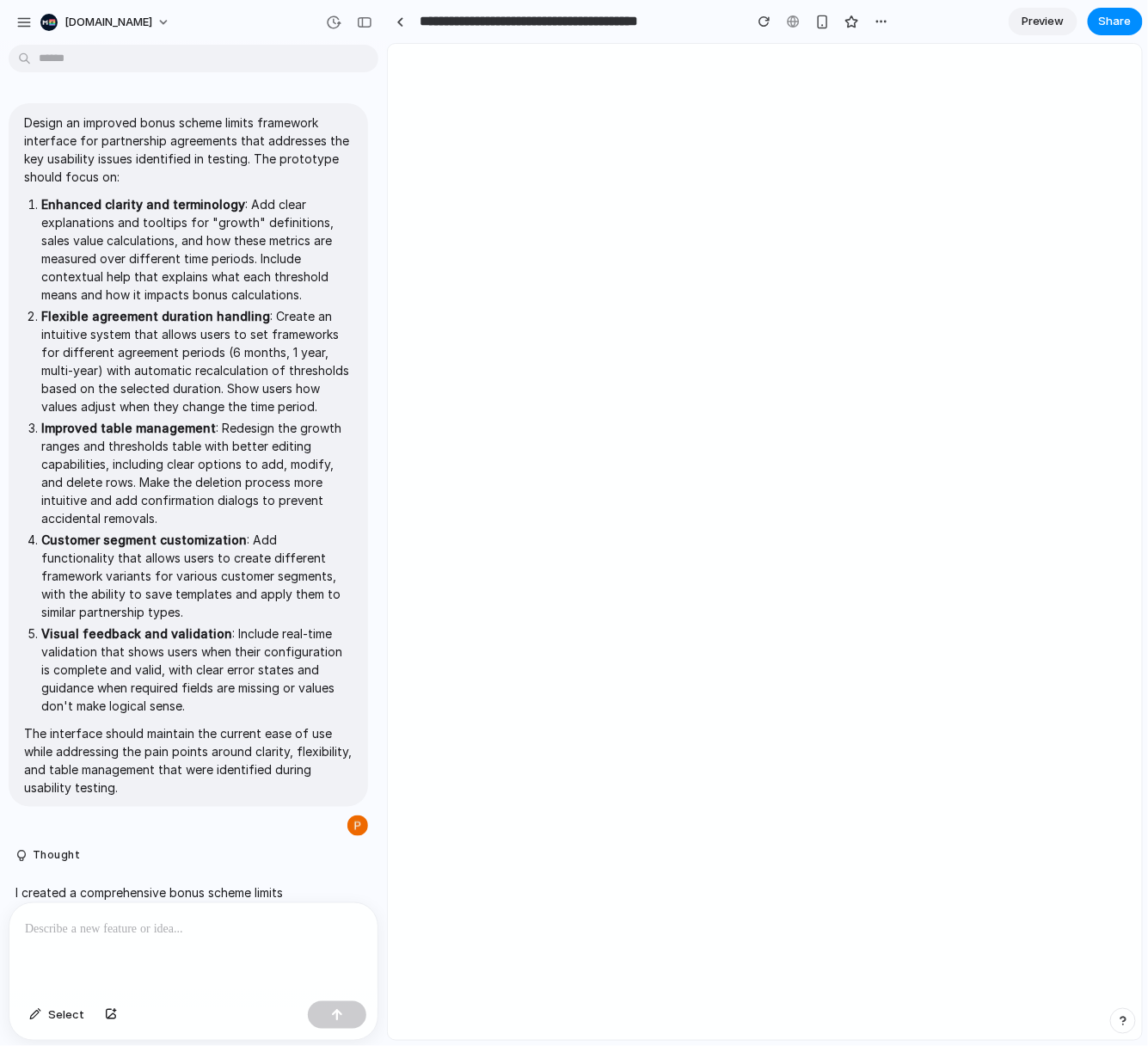
scroll to position [238, 0]
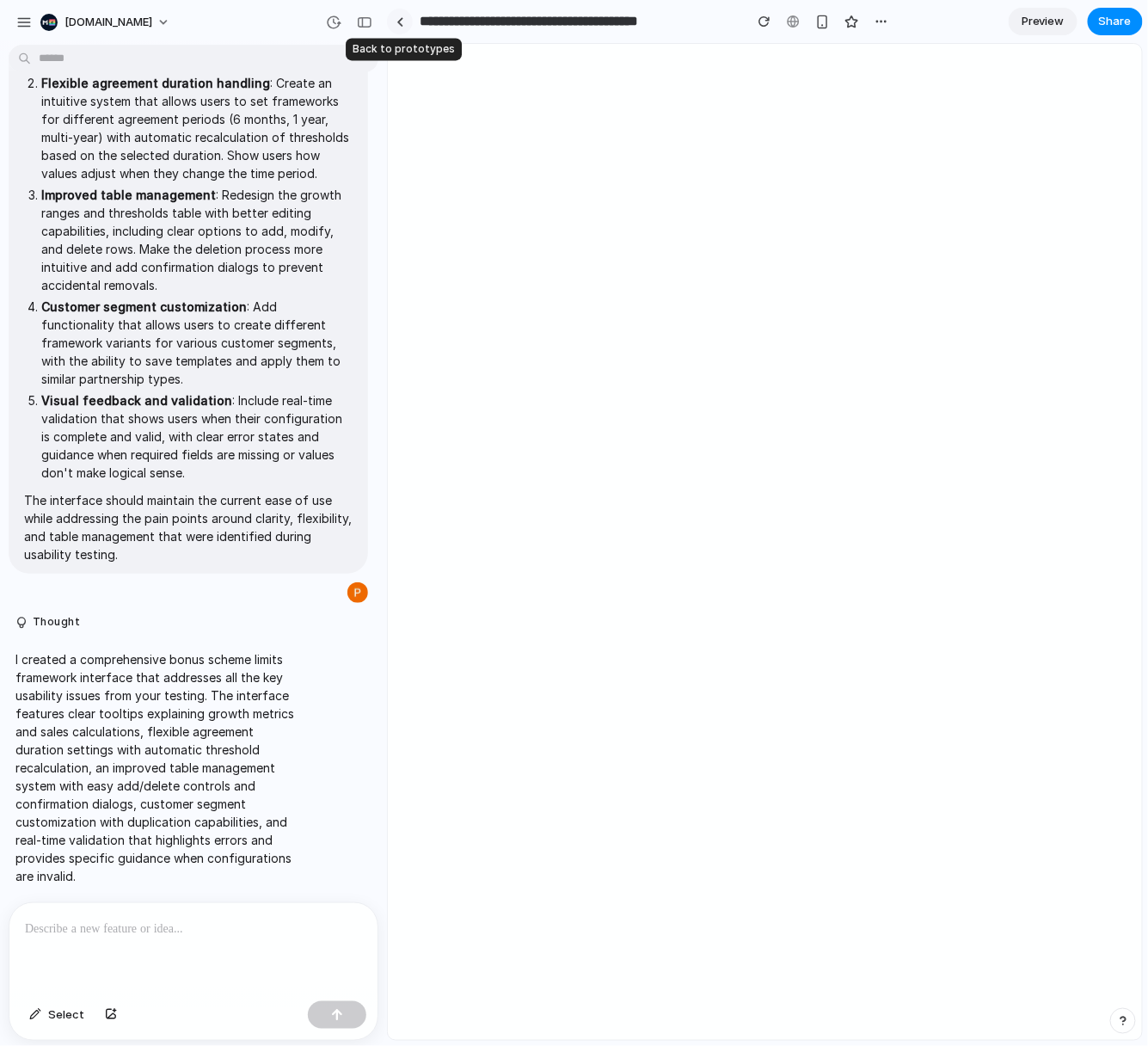
click at [402, 24] on div at bounding box center [400, 22] width 8 height 10
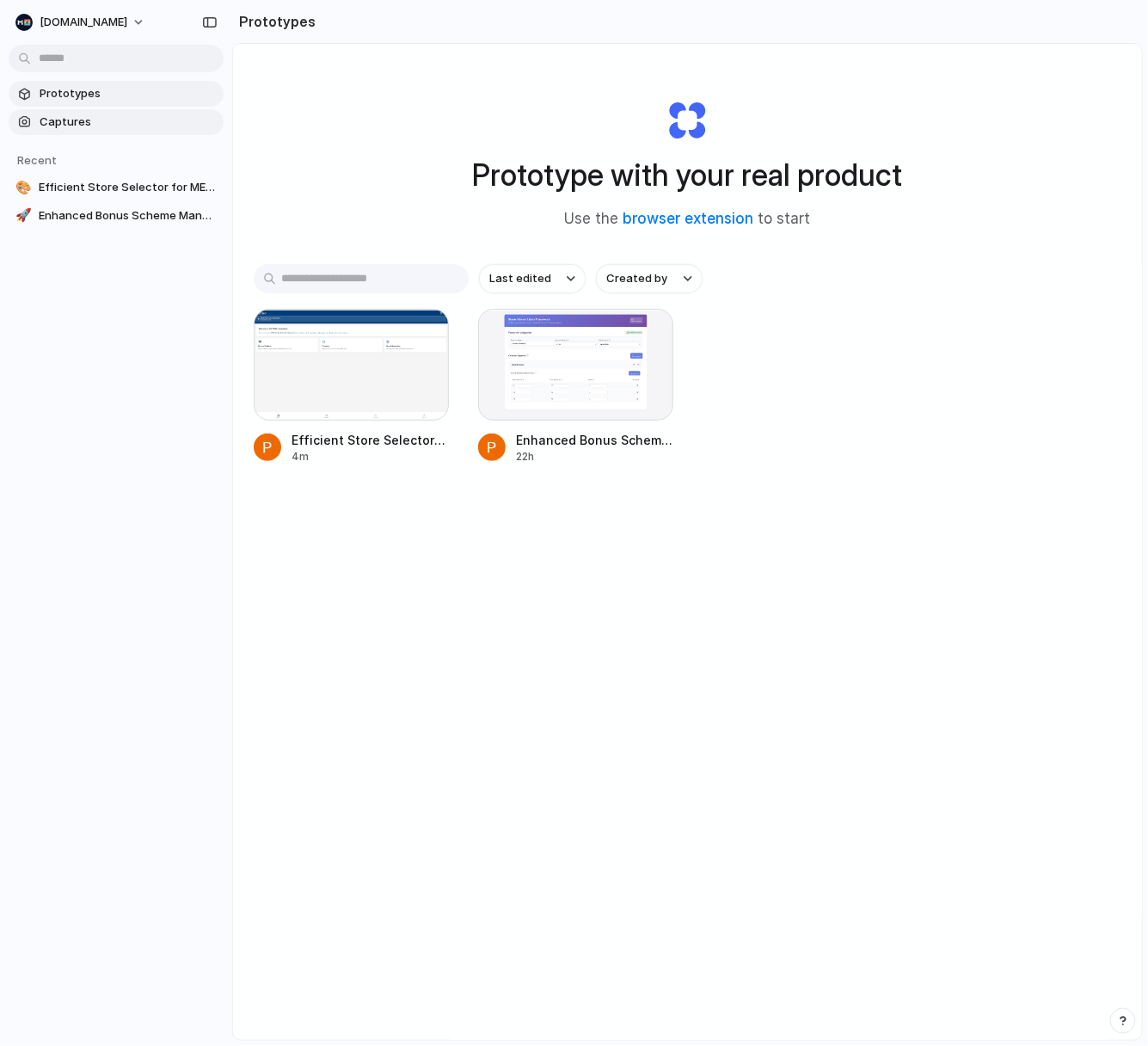
click at [155, 124] on span "Captures" at bounding box center [128, 122] width 178 height 17
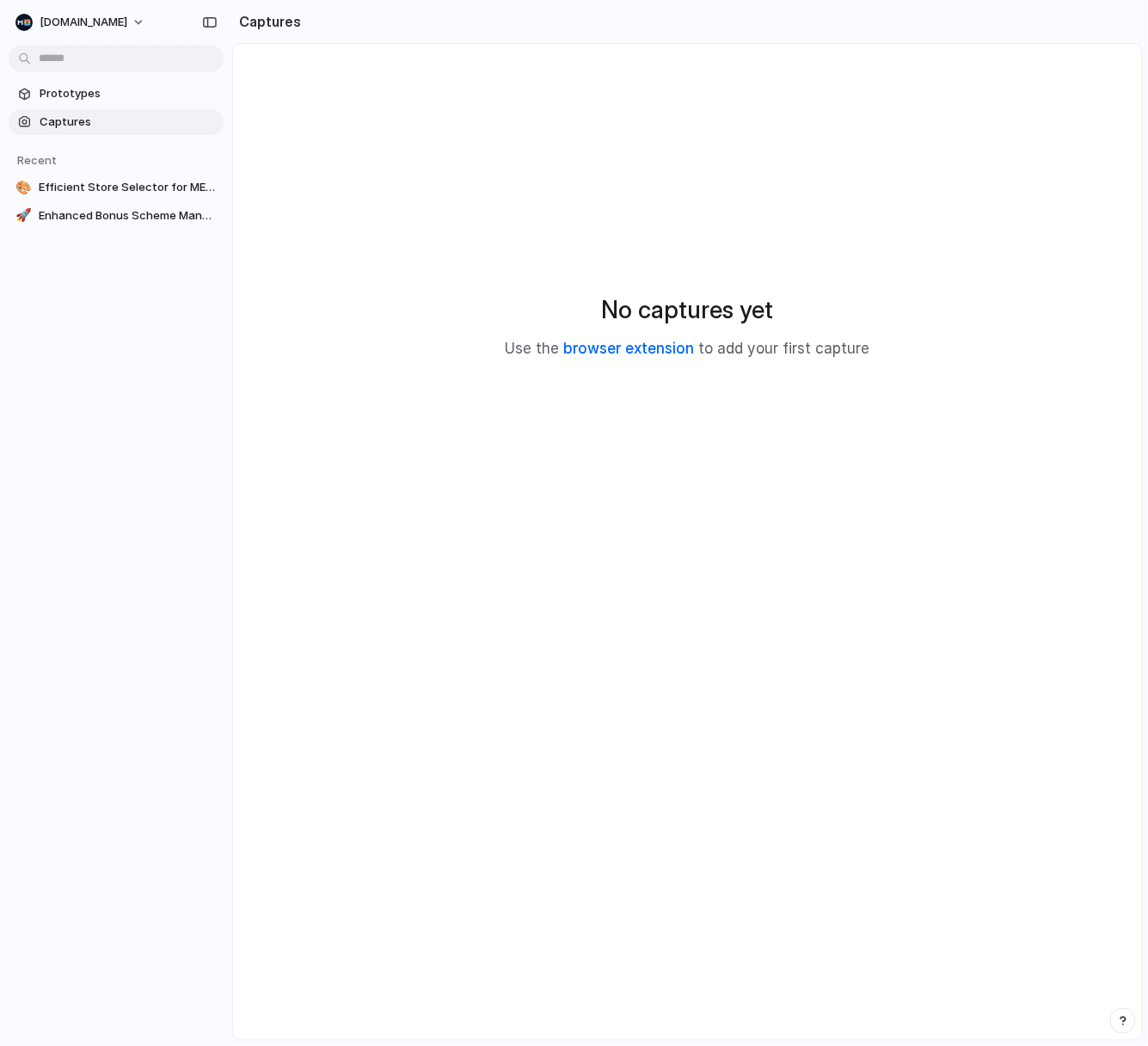
drag, startPoint x: 530, startPoint y: 343, endPoint x: 590, endPoint y: 350, distance: 60.4
click at [590, 350] on p "Use the browser extension to add your first capture" at bounding box center [689, 349] width 365 height 22
click at [89, 22] on span "[DOMAIN_NAME]" at bounding box center [83, 22] width 88 height 17
click at [465, 215] on div "Settings Invite members Change theme Sign out" at bounding box center [574, 523] width 1148 height 1046
click at [155, 191] on span "Efficient Store Selector for METRO Companion App" at bounding box center [128, 187] width 178 height 17
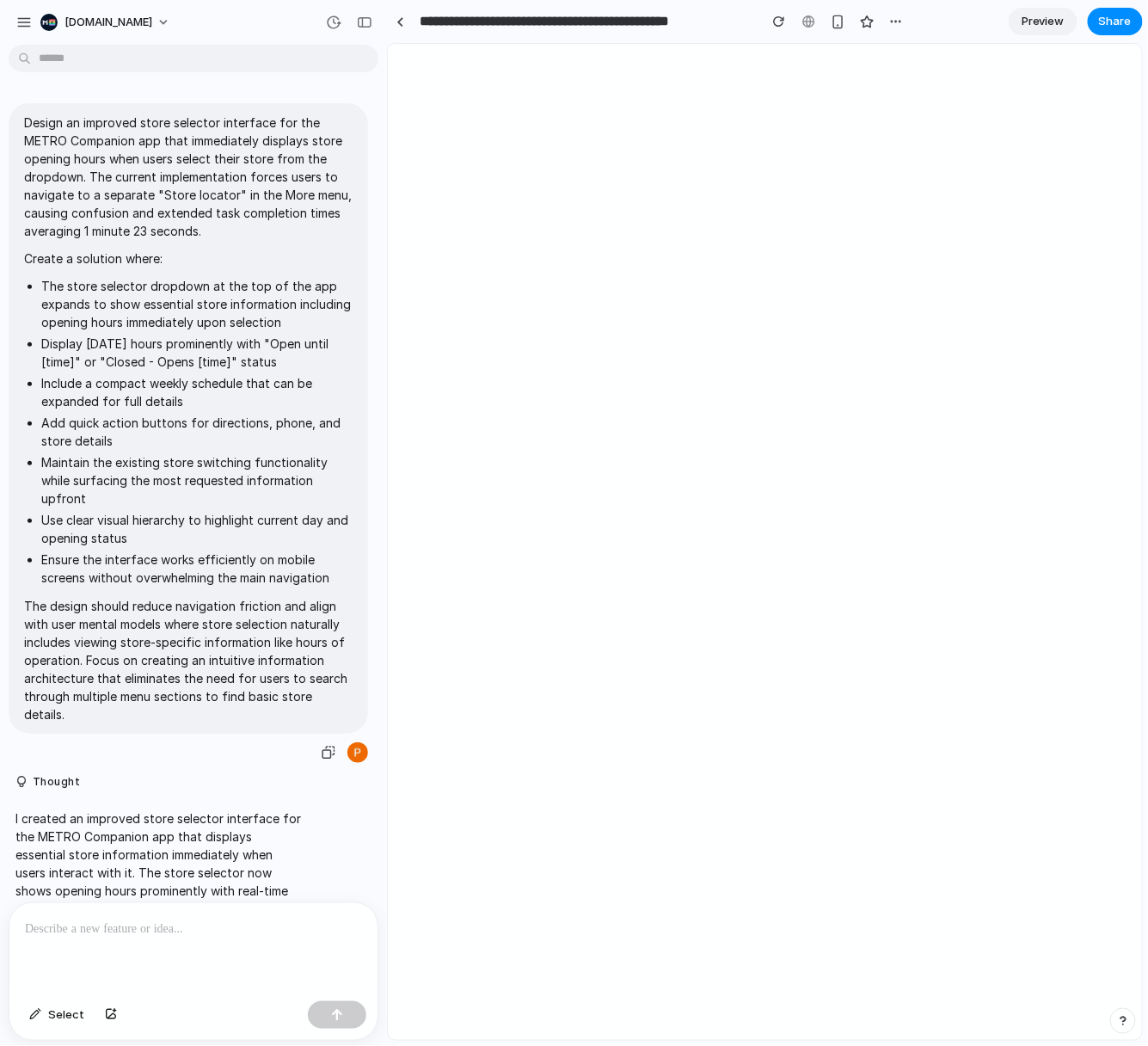
scroll to position [147, 0]
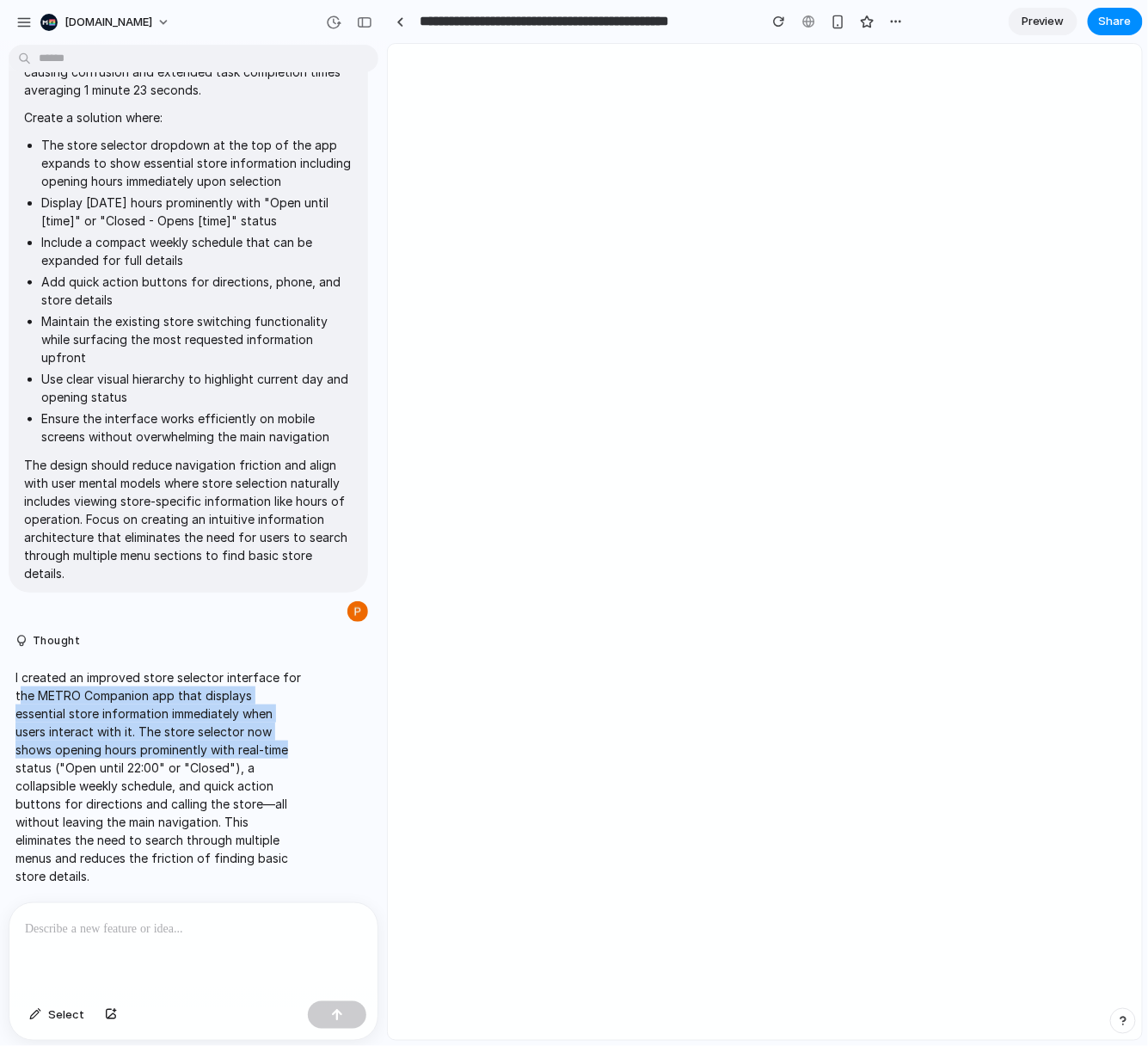
drag, startPoint x: 26, startPoint y: 681, endPoint x: 289, endPoint y: 737, distance: 268.9
click at [289, 737] on p "I created an improved store selector interface for the METRO Companion app that…" at bounding box center [159, 777] width 287 height 217
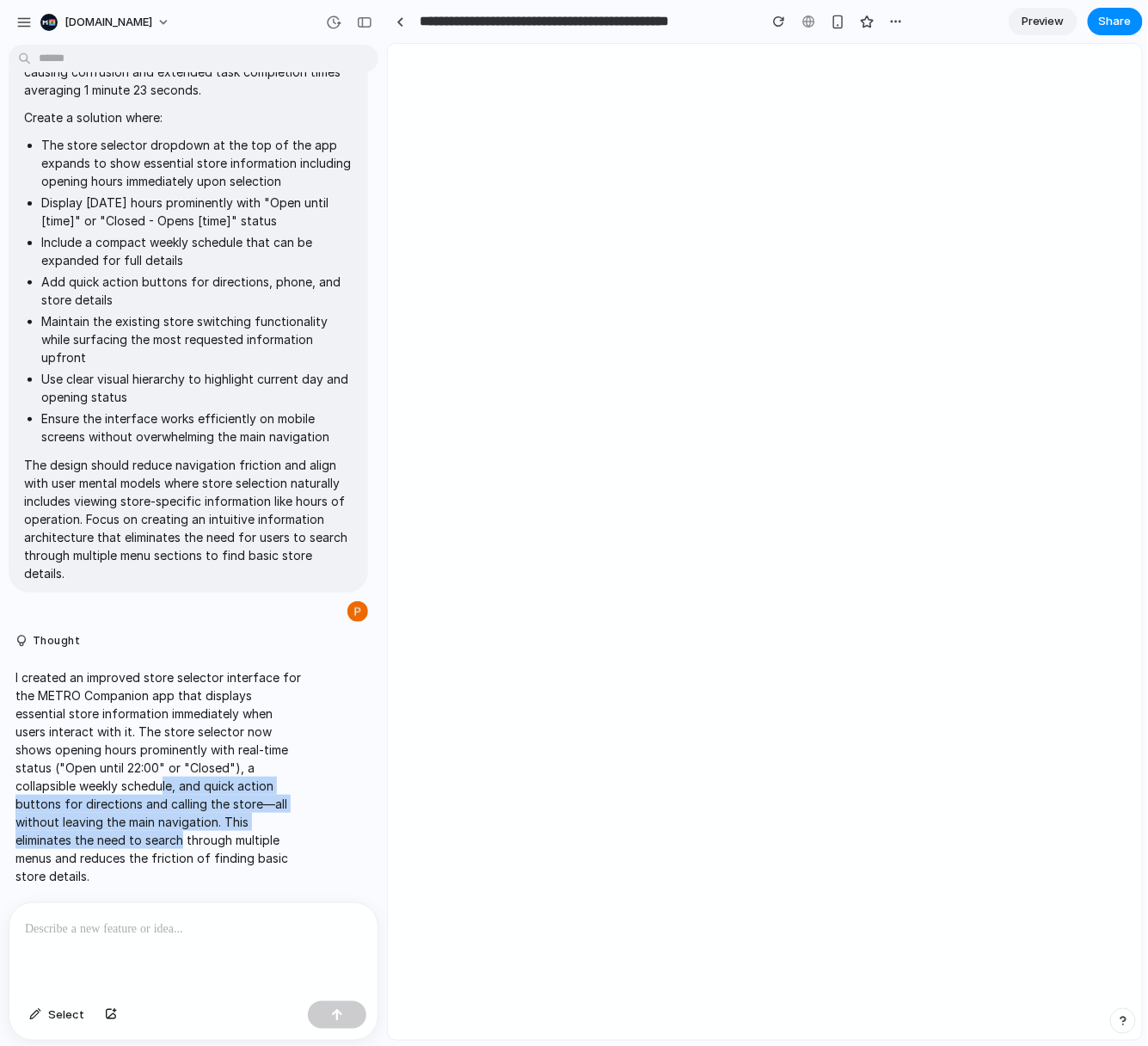
drag, startPoint x: 183, startPoint y: 838, endPoint x: 159, endPoint y: 768, distance: 74.0
click at [159, 769] on p "I created an improved store selector interface for the METRO Companion app that…" at bounding box center [159, 777] width 287 height 217
click at [1052, 17] on span "Preview" at bounding box center [1043, 22] width 43 height 17
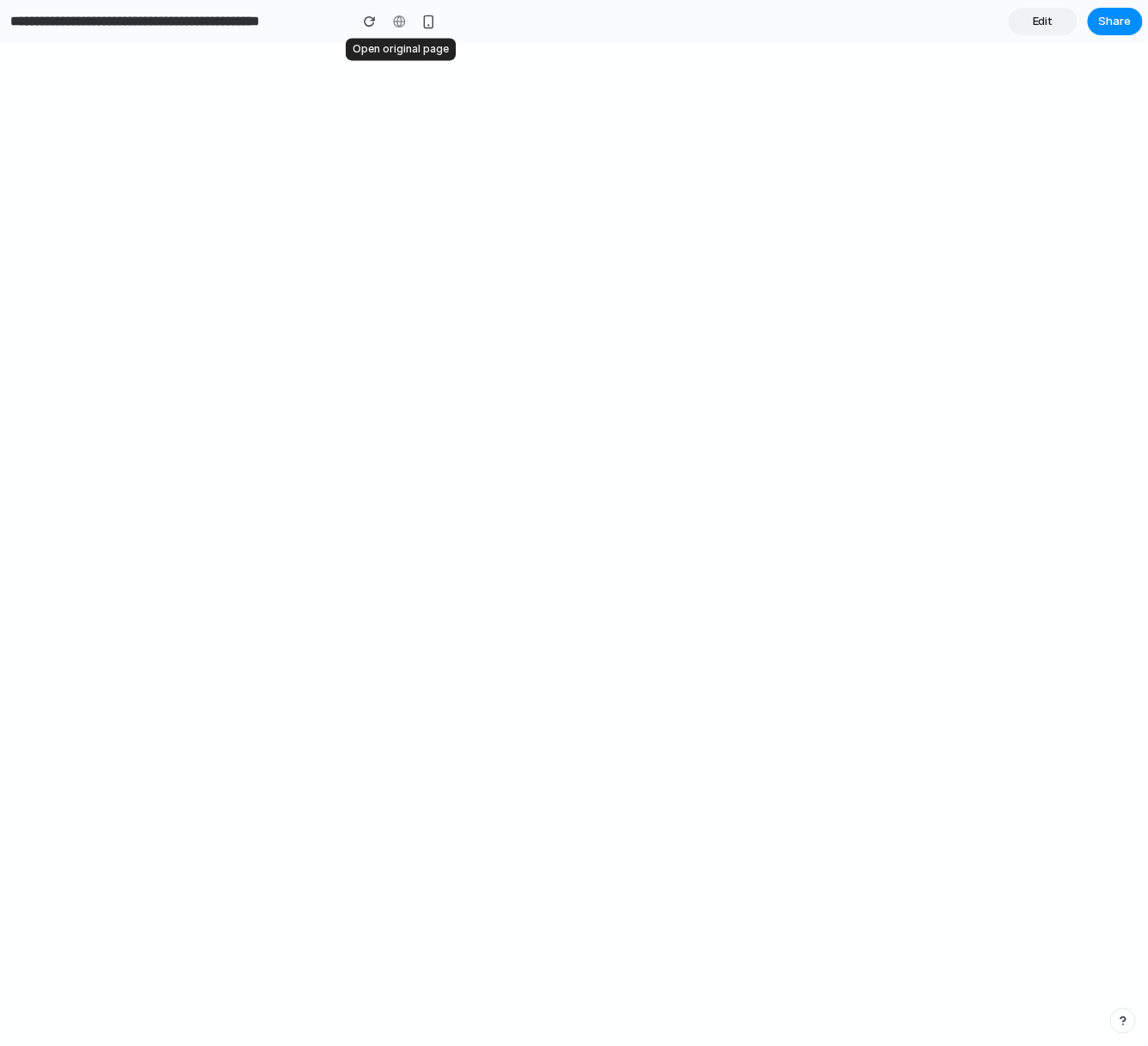
click at [397, 18] on div at bounding box center [398, 21] width 26 height 26
click at [1044, 31] on link "Edit" at bounding box center [1043, 21] width 69 height 28
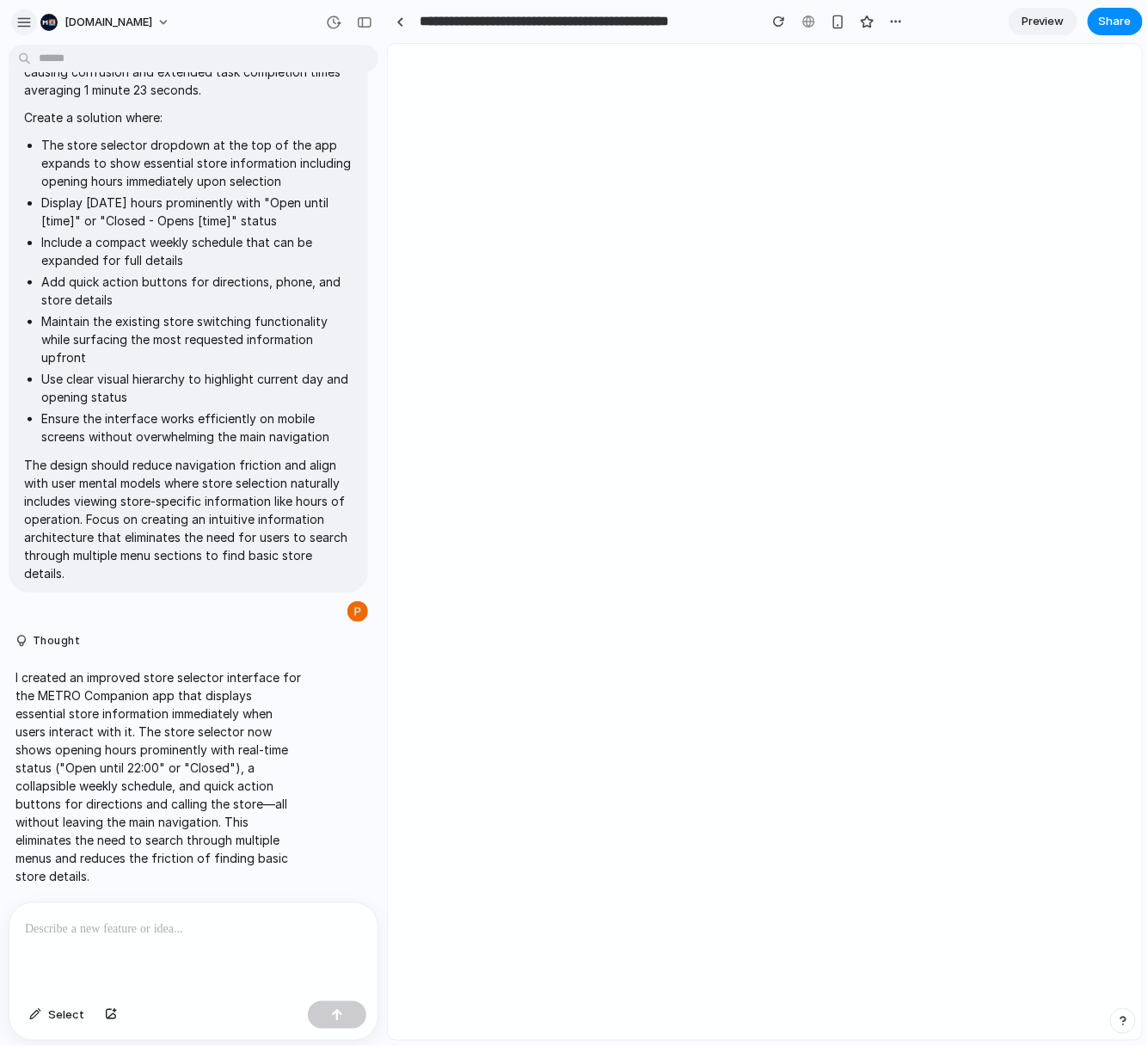
click at [22, 28] on div "button" at bounding box center [24, 22] width 15 height 15
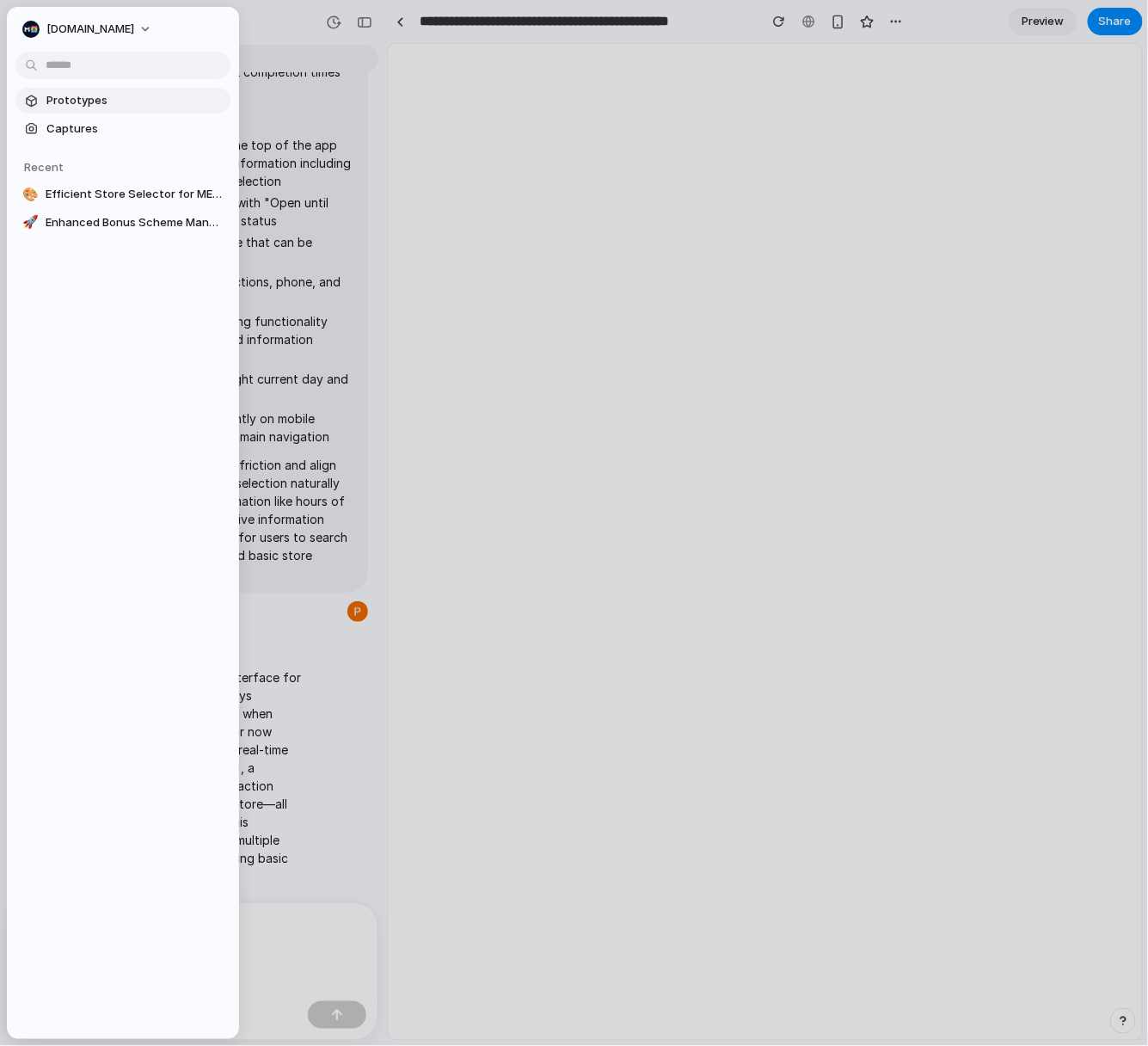
click at [134, 108] on span "Prototypes" at bounding box center [136, 100] width 178 height 17
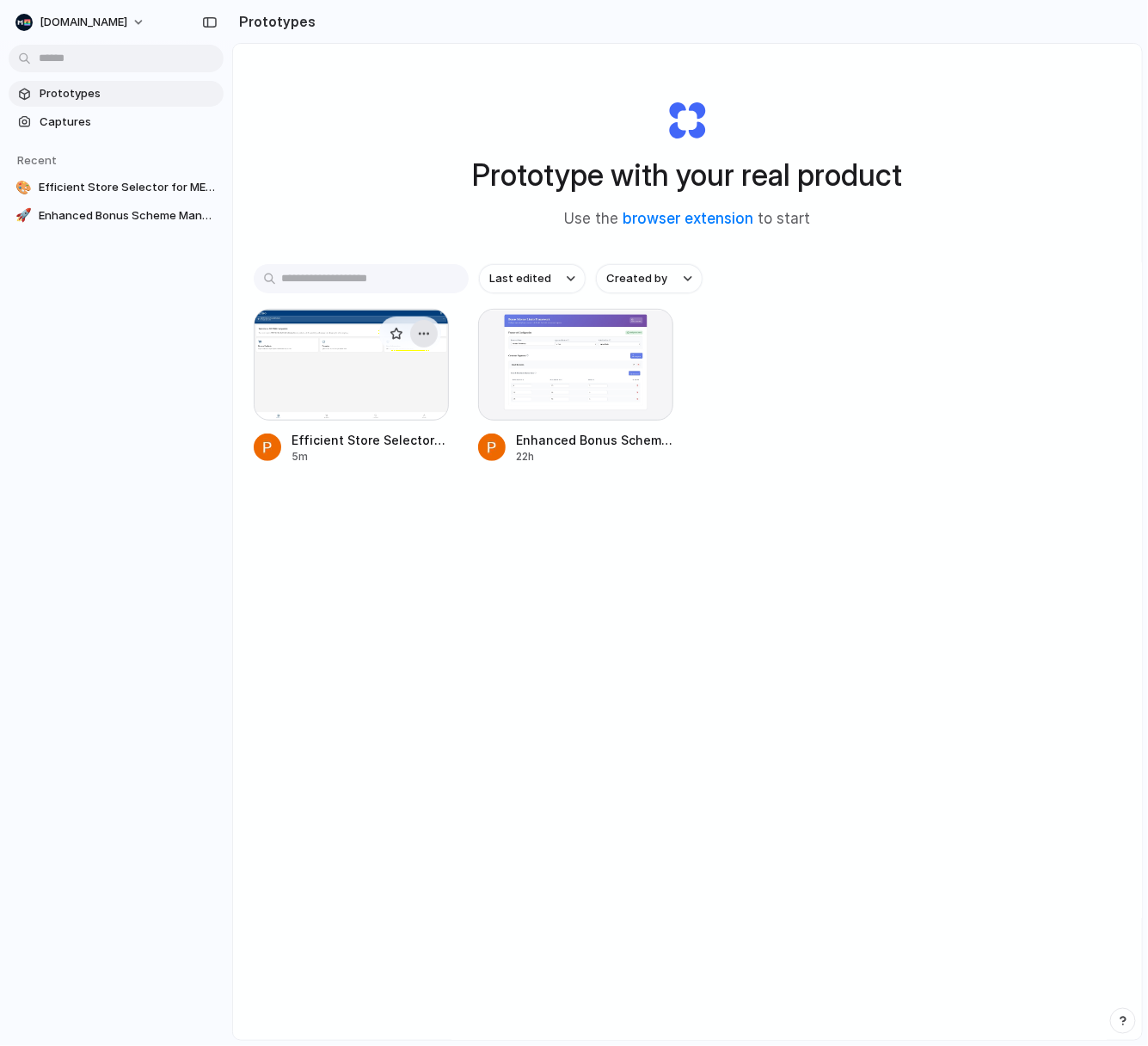
click at [417, 336] on div "button" at bounding box center [424, 333] width 13 height 13
